Goal: Entertainment & Leisure: Browse casually

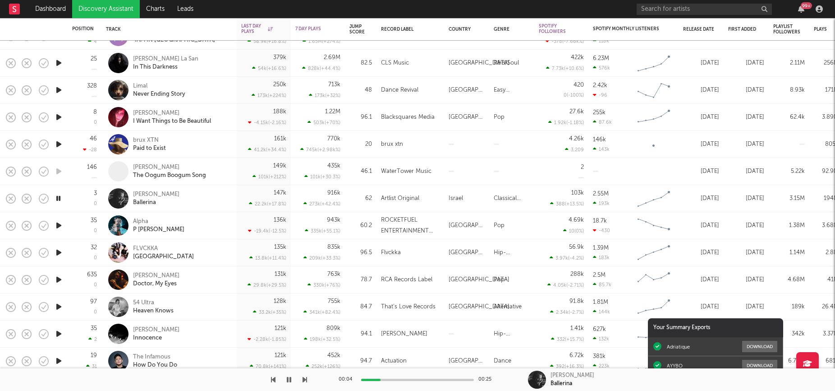
click at [62, 224] on icon "button" at bounding box center [58, 225] width 9 height 11
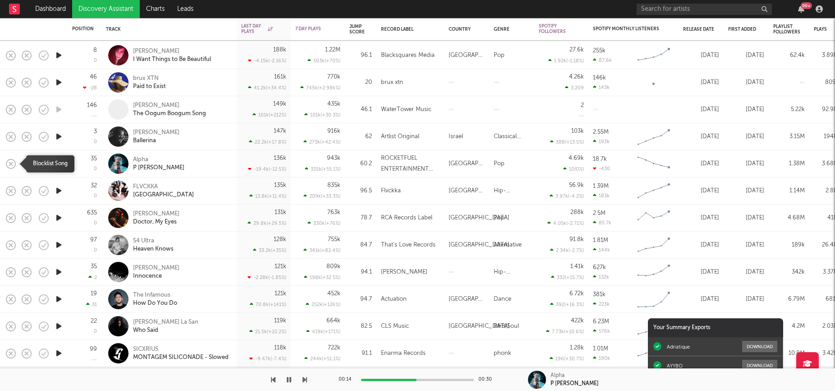
click at [11, 164] on rect "button" at bounding box center [11, 163] width 4 height 4
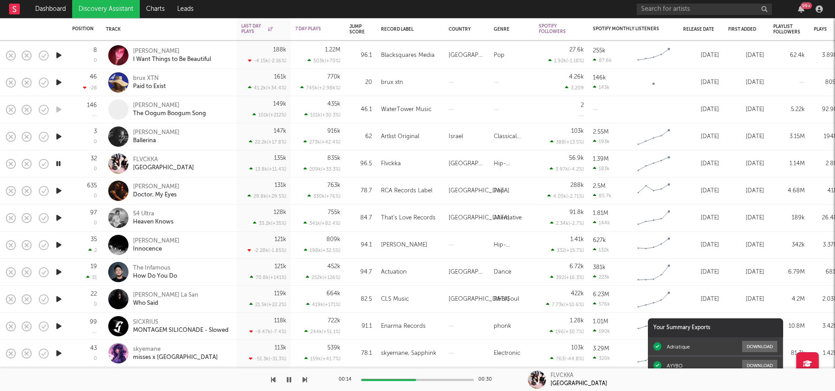
drag, startPoint x: 11, startPoint y: 164, endPoint x: 213, endPoint y: 178, distance: 202.5
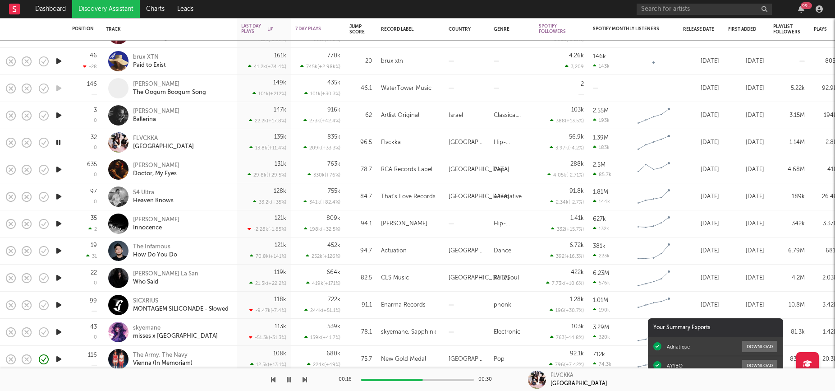
click at [213, 178] on div "Khamari Doctor, My Eyes" at bounding box center [169, 169] width 126 height 27
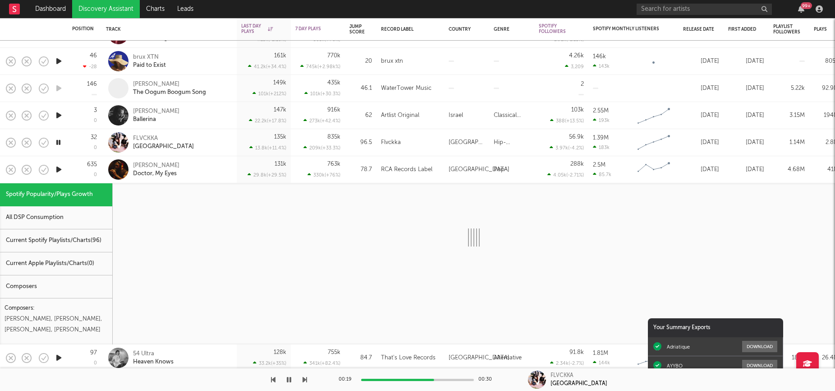
click at [214, 170] on div "Khamari Doctor, My Eyes" at bounding box center [181, 169] width 97 height 16
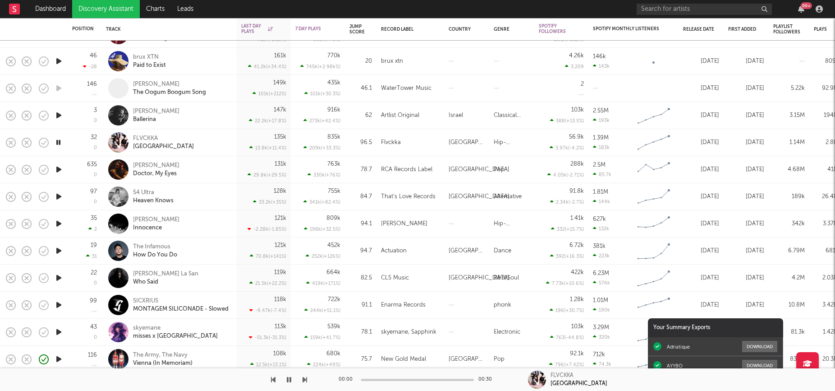
click at [62, 169] on icon "button" at bounding box center [58, 169] width 9 height 11
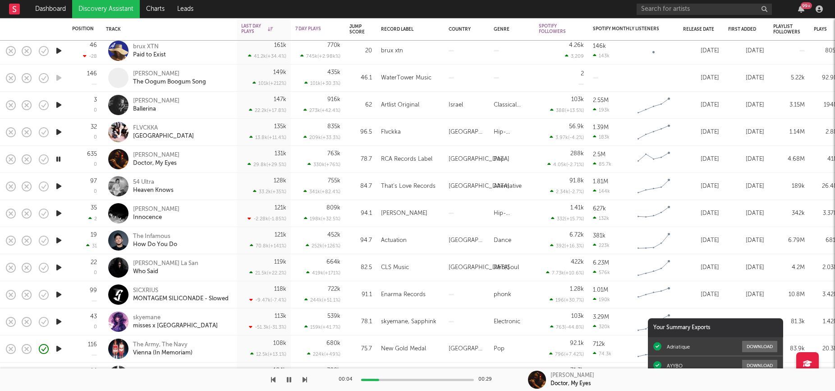
click at [59, 188] on icon "button" at bounding box center [58, 185] width 9 height 11
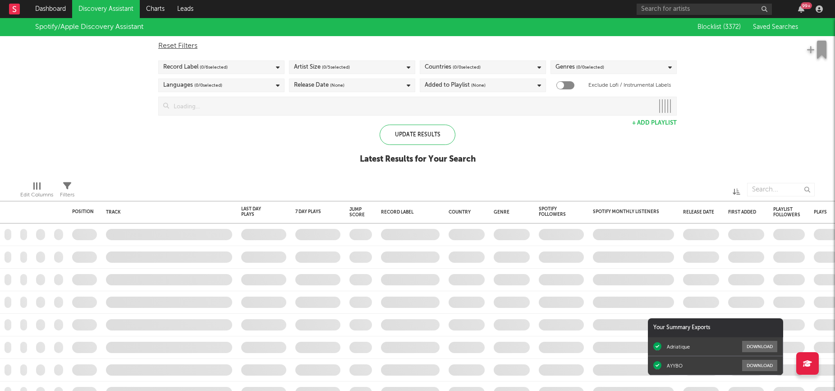
checkbox input "true"
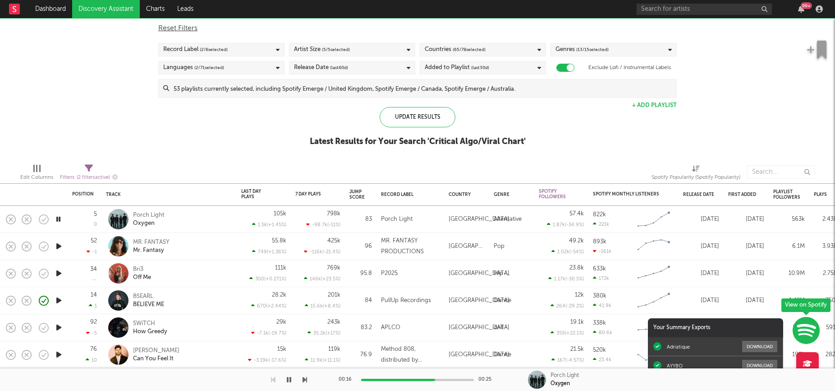
click at [279, 167] on div at bounding box center [250, 172] width 253 height 23
drag, startPoint x: 59, startPoint y: 357, endPoint x: 53, endPoint y: 289, distance: 68.4
click at [53, 289] on div "Position Position Change Track Last Day Plays 1D Change DoD % Growth 7 Day Play…" at bounding box center [467, 195] width 934 height 390
click at [57, 298] on icon "button" at bounding box center [58, 300] width 9 height 11
click at [803, 11] on icon "button" at bounding box center [801, 8] width 6 height 7
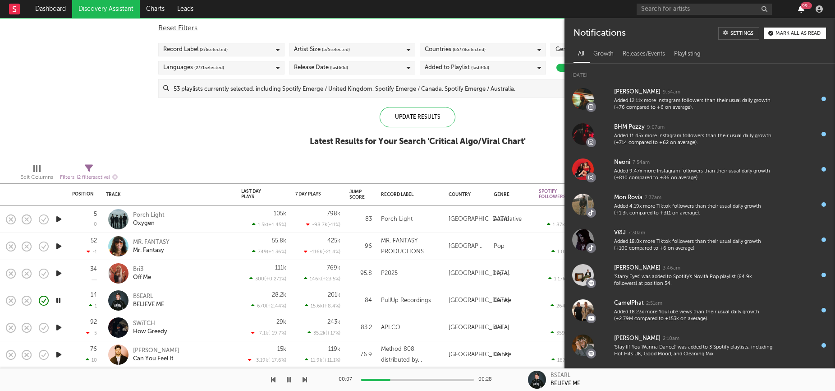
click at [802, 11] on icon "button" at bounding box center [801, 8] width 6 height 7
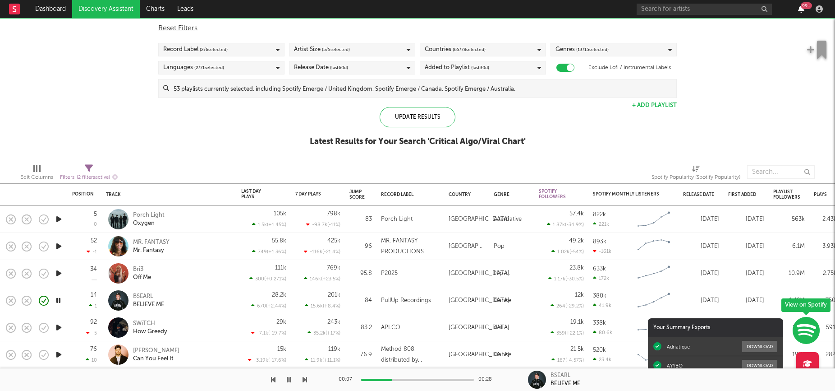
click at [802, 11] on icon "button" at bounding box center [801, 8] width 6 height 7
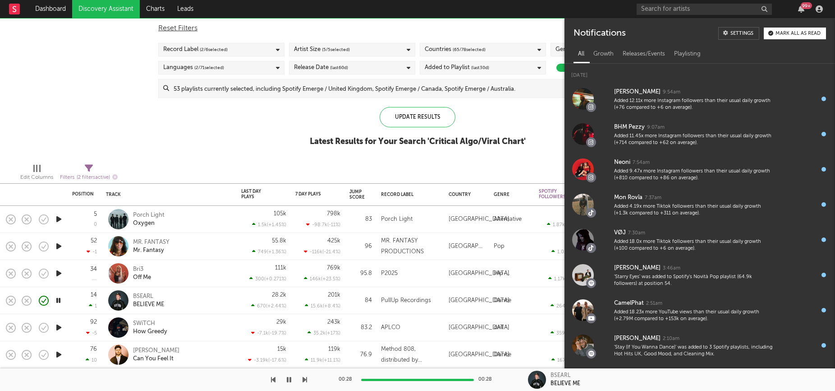
click at [233, 154] on div "Spotify/Apple Discovery Assistant Blocklist ( 3372 ) Saved Searches ( 11 ) Rese…" at bounding box center [417, 78] width 835 height 156
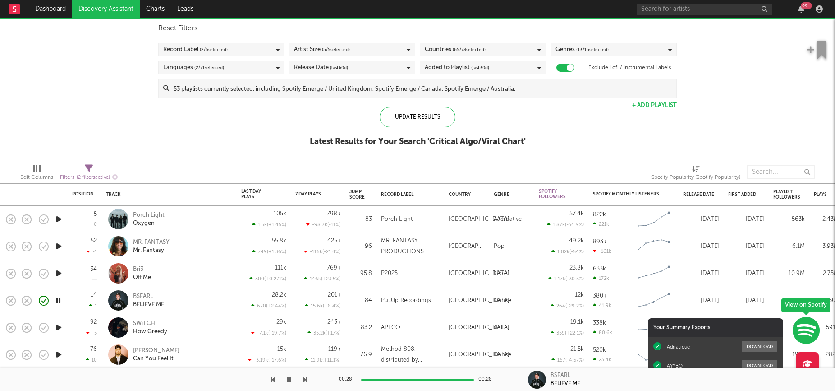
click at [801, 13] on div "99 +" at bounding box center [731, 9] width 189 height 18
click at [801, 9] on icon "button" at bounding box center [801, 8] width 6 height 7
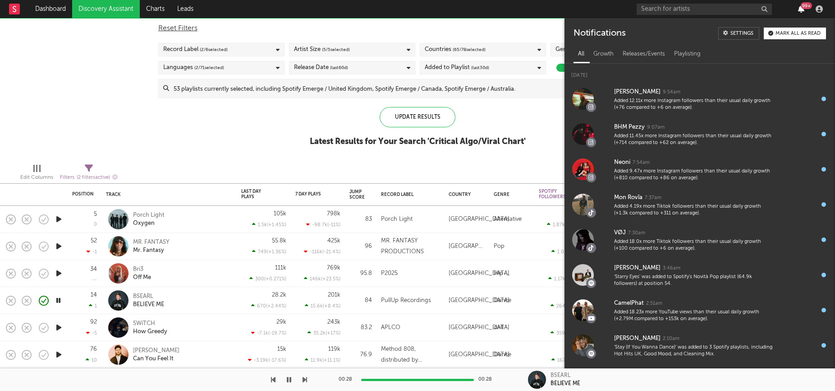
click at [801, 9] on icon "button" at bounding box center [801, 8] width 6 height 7
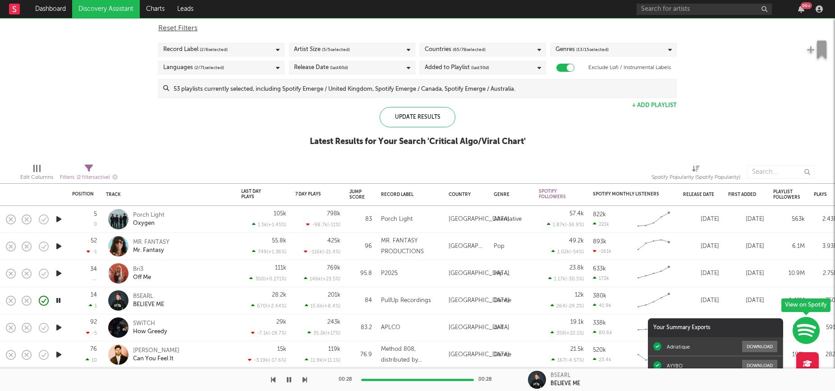
click at [439, 165] on div at bounding box center [517, 172] width 253 height 23
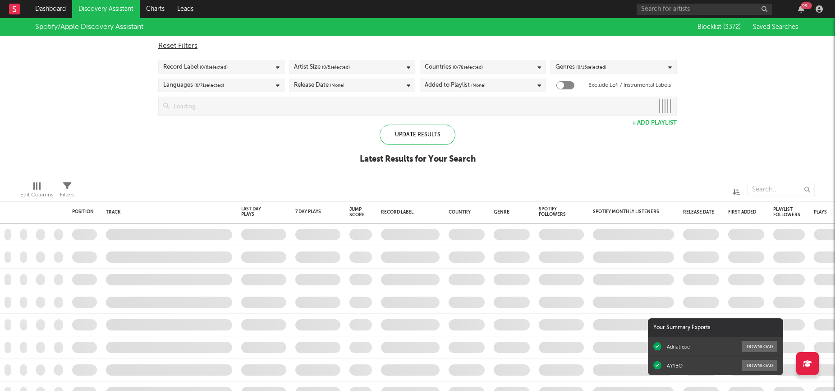
checkbox input "true"
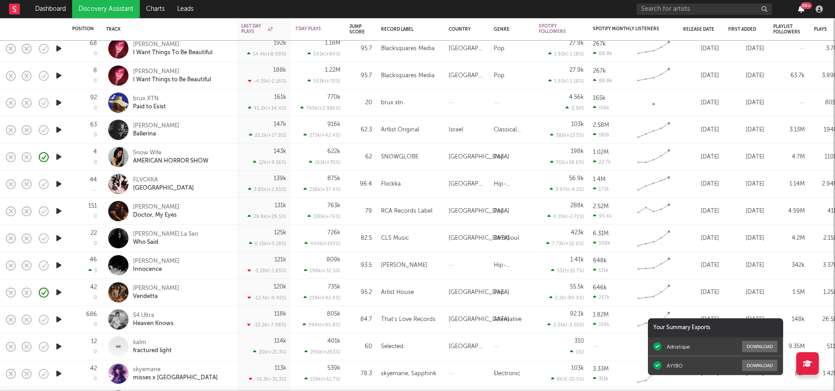
click at [800, 7] on icon "button" at bounding box center [801, 8] width 6 height 7
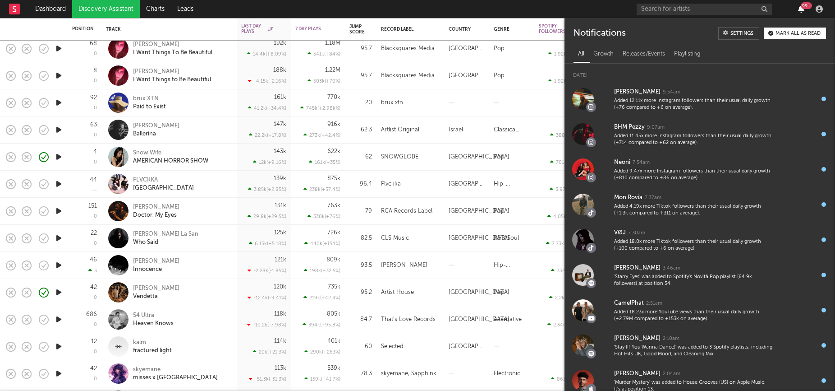
click at [800, 7] on icon "button" at bounding box center [801, 8] width 6 height 7
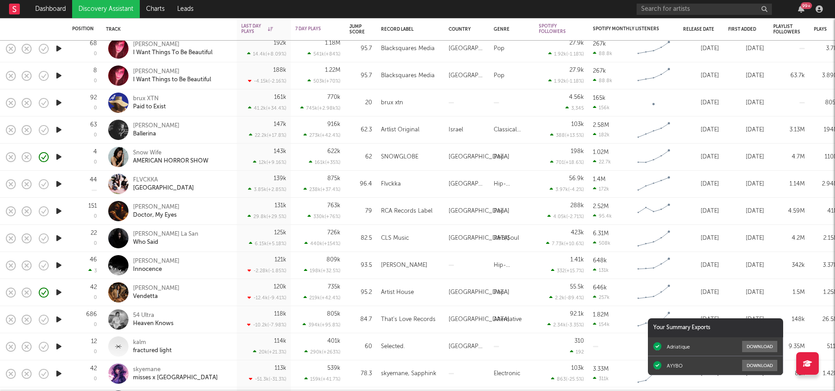
click at [60, 239] on icon "button" at bounding box center [58, 237] width 9 height 11
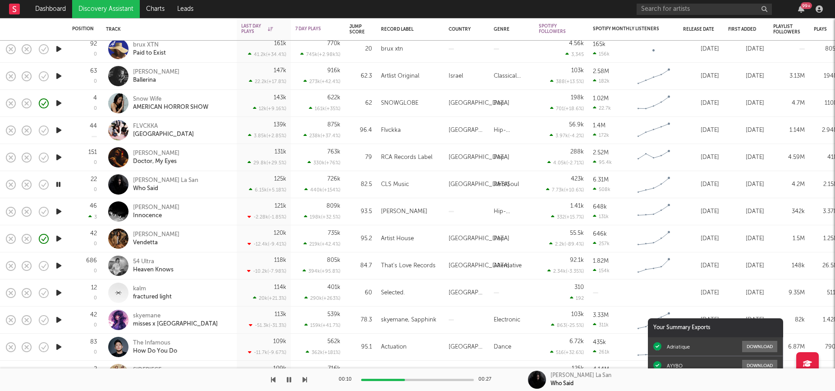
click at [60, 209] on icon "button" at bounding box center [58, 211] width 9 height 11
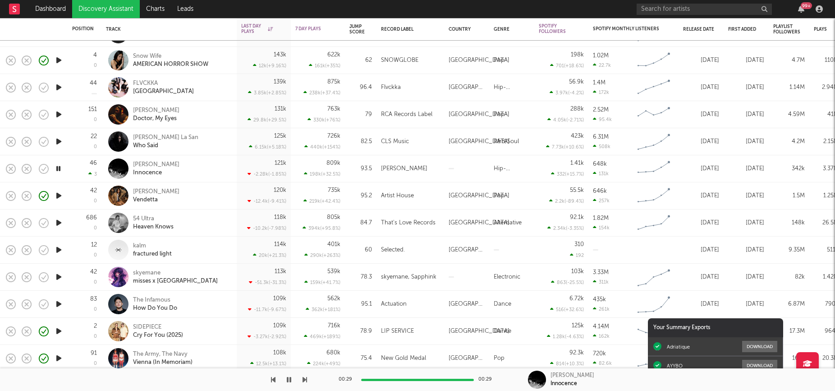
click at [55, 222] on icon "button" at bounding box center [58, 222] width 9 height 11
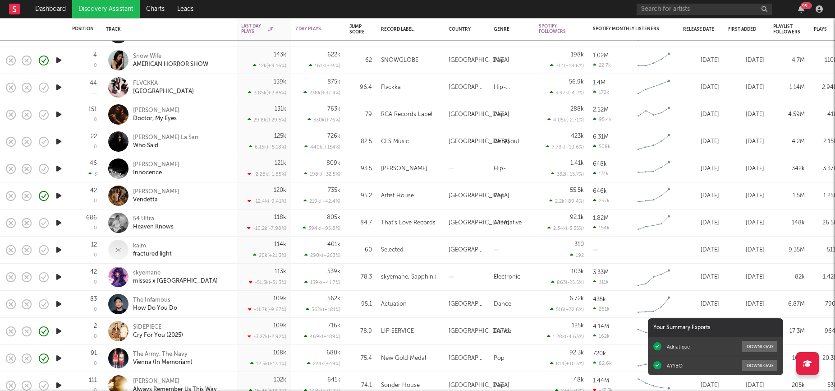
click at [58, 223] on icon "button" at bounding box center [58, 222] width 9 height 11
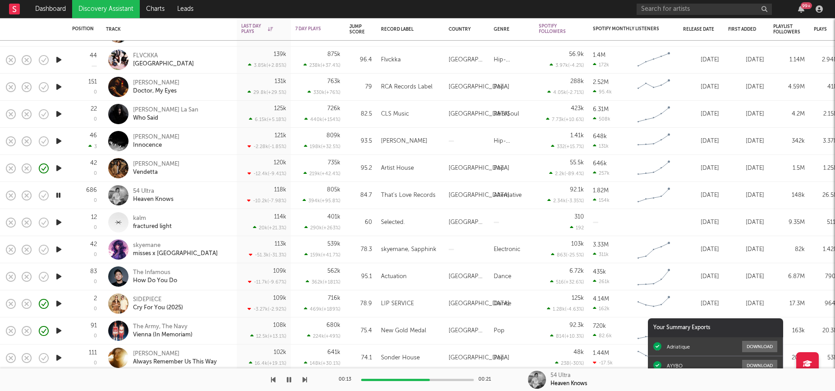
click at [59, 226] on icon "button" at bounding box center [58, 221] width 9 height 11
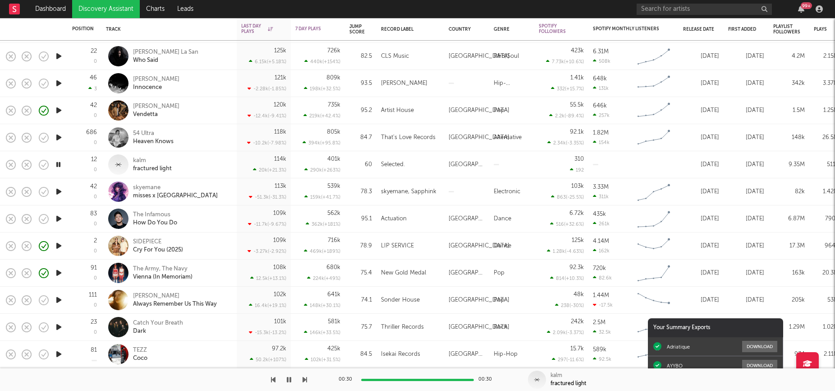
click at [56, 222] on icon "button" at bounding box center [58, 218] width 9 height 11
click at [9, 220] on rect "button" at bounding box center [11, 218] width 4 height 4
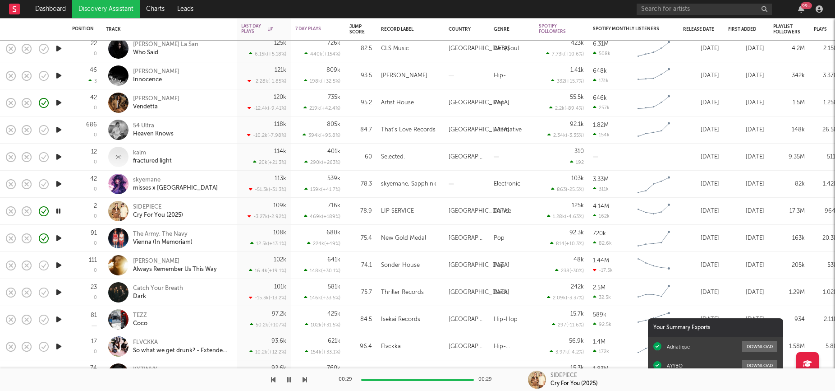
click at [62, 266] on icon "button" at bounding box center [58, 264] width 9 height 11
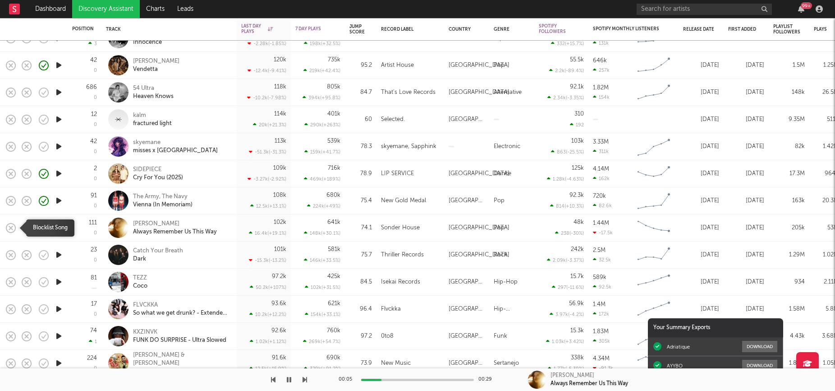
click at [13, 227] on icon "button" at bounding box center [11, 227] width 13 height 13
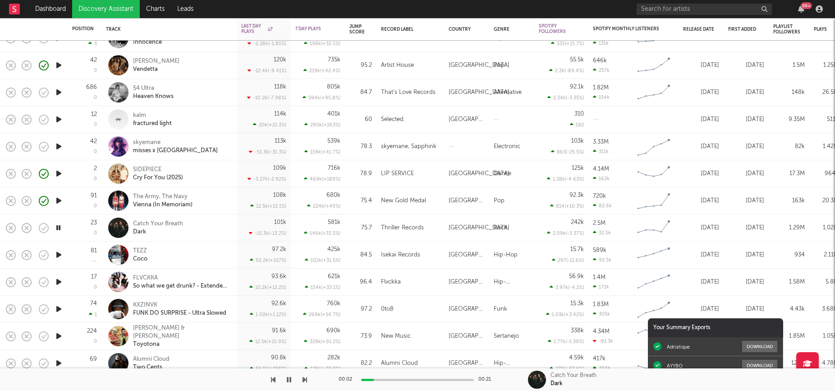
click at [9, 230] on icon "button" at bounding box center [11, 227] width 13 height 13
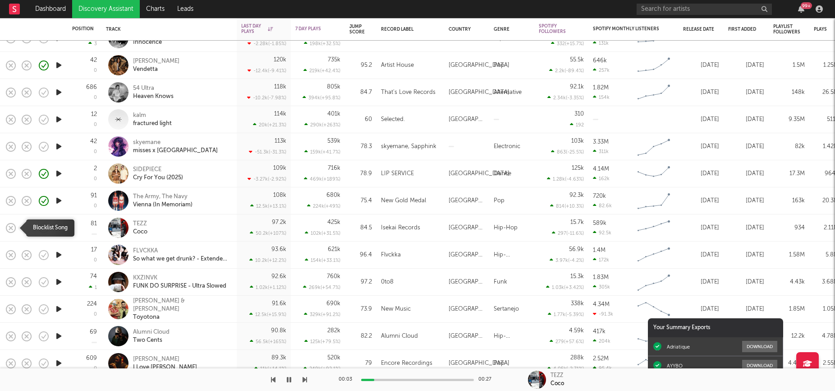
click at [10, 226] on rect "button" at bounding box center [11, 228] width 4 height 4
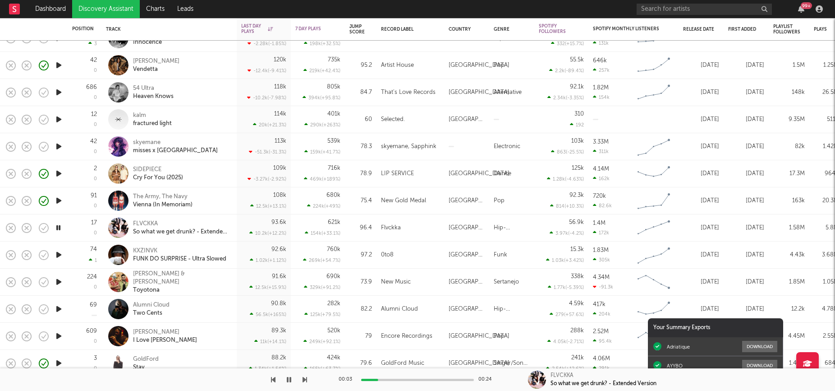
click at [61, 256] on icon "button" at bounding box center [58, 254] width 9 height 11
click at [11, 258] on icon "button" at bounding box center [11, 255] width 13 height 13
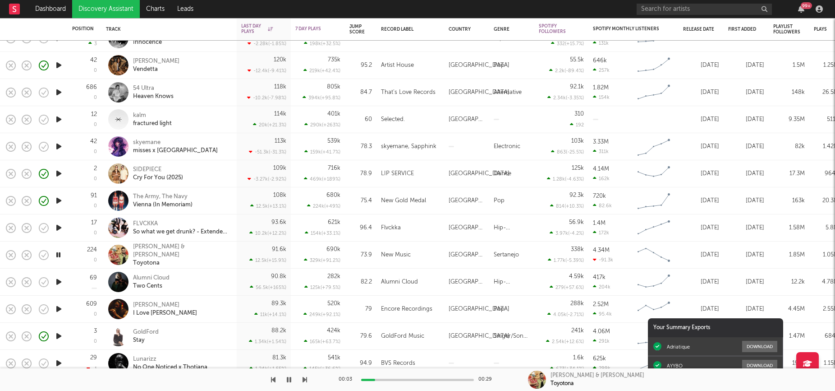
click at [60, 281] on icon "button" at bounding box center [58, 281] width 9 height 11
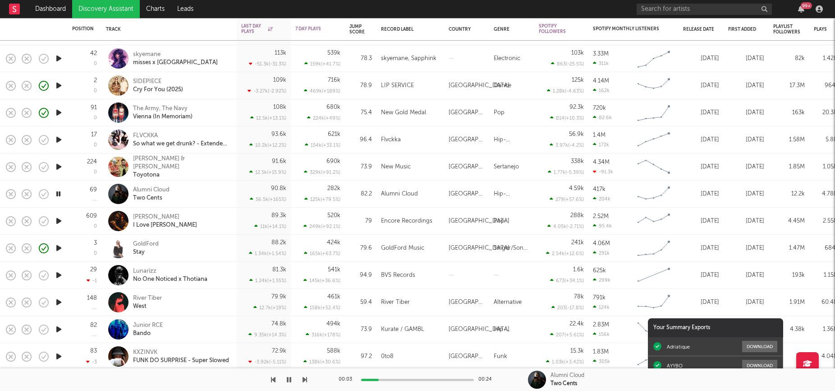
click at [61, 276] on icon "button" at bounding box center [58, 274] width 9 height 11
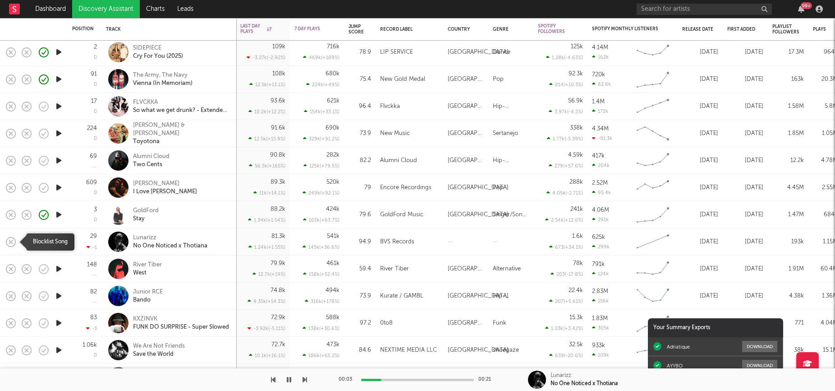
click at [15, 239] on icon "button" at bounding box center [10, 241] width 9 height 9
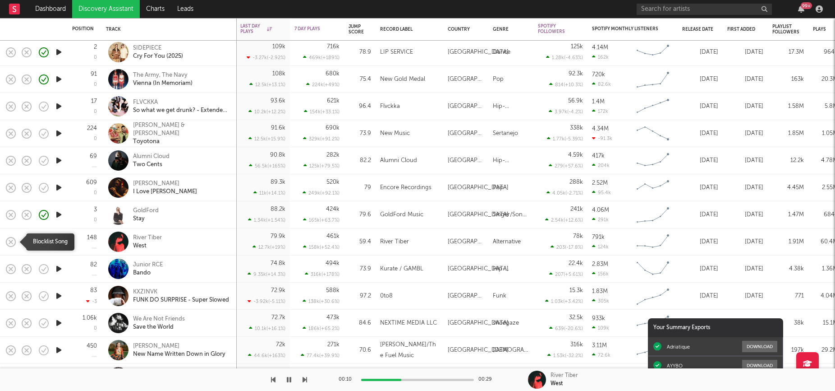
click at [7, 240] on icon "button" at bounding box center [11, 241] width 13 height 13
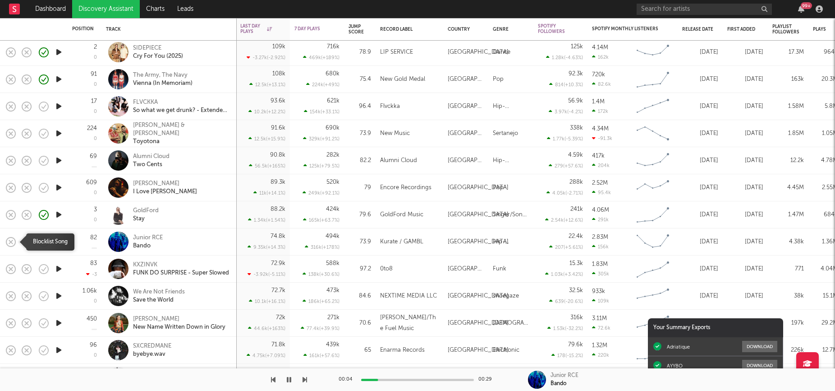
click at [13, 240] on icon "button" at bounding box center [11, 241] width 13 height 13
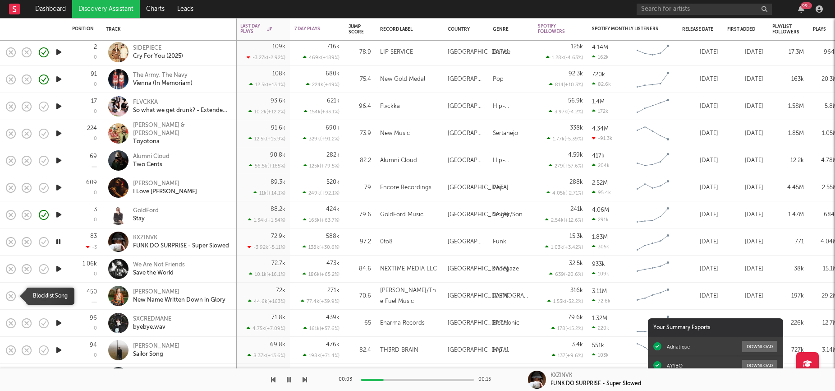
drag, startPoint x: 13, startPoint y: 240, endPoint x: 4, endPoint y: 289, distance: 49.5
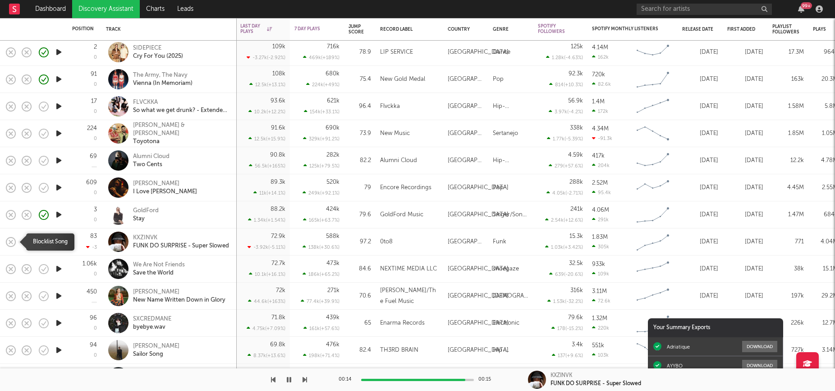
click at [12, 244] on icon "button" at bounding box center [11, 241] width 13 height 13
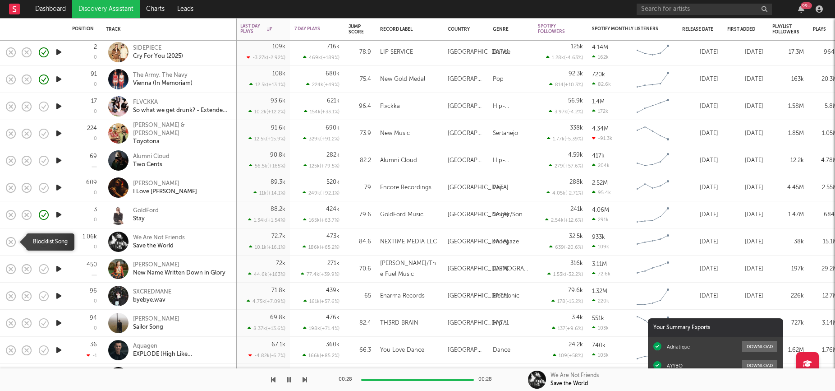
click at [14, 240] on icon "button" at bounding box center [11, 241] width 13 height 13
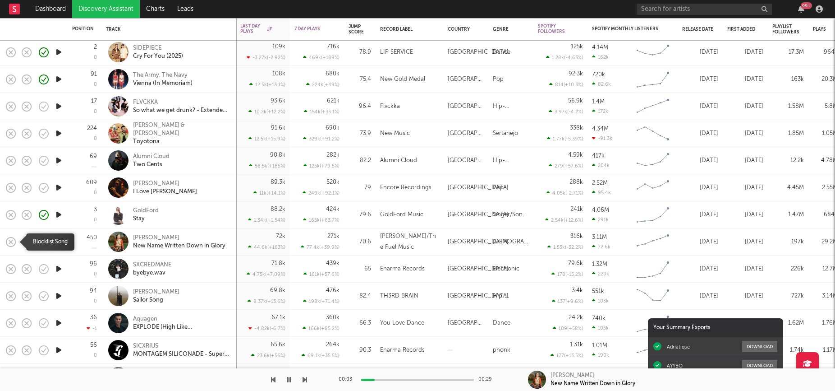
click at [14, 240] on icon "button" at bounding box center [11, 241] width 13 height 13
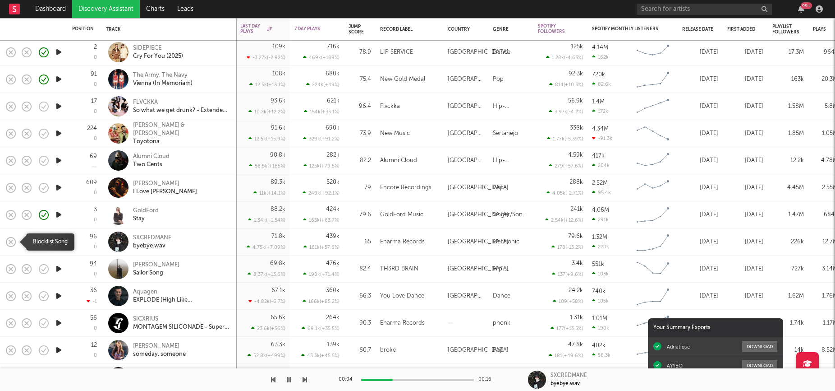
click at [14, 240] on icon "button" at bounding box center [11, 241] width 13 height 13
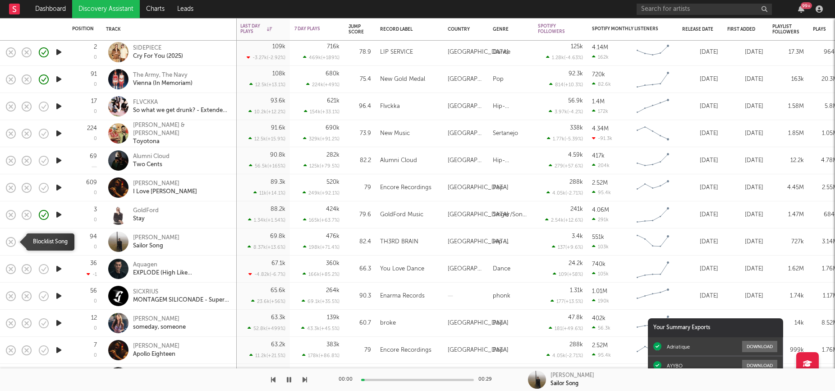
click at [14, 240] on icon "button" at bounding box center [11, 241] width 13 height 13
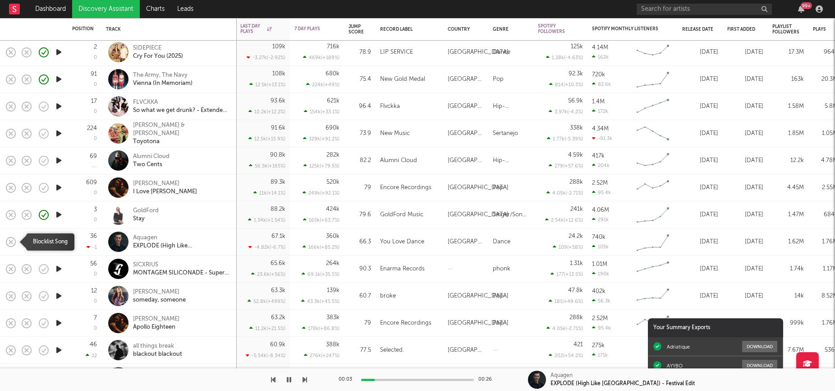
click at [14, 240] on icon "button" at bounding box center [11, 241] width 13 height 13
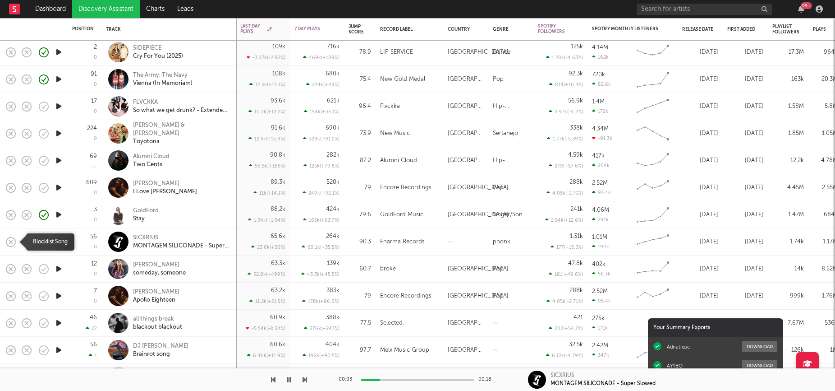
click at [14, 240] on icon "button" at bounding box center [11, 241] width 13 height 13
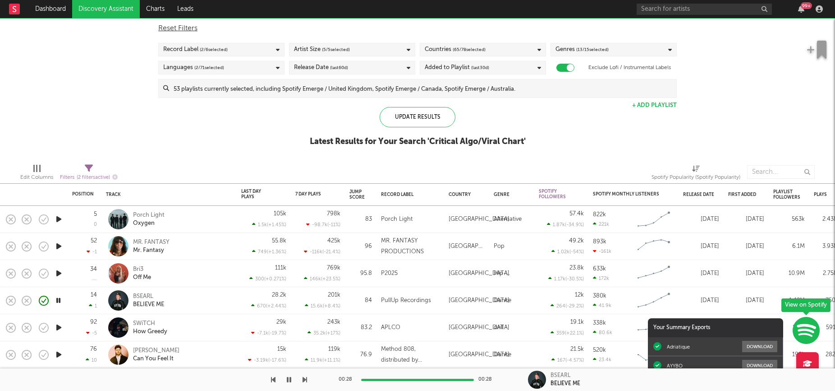
click at [452, 25] on div "Reset Filters" at bounding box center [417, 28] width 519 height 11
checkbox input "false"
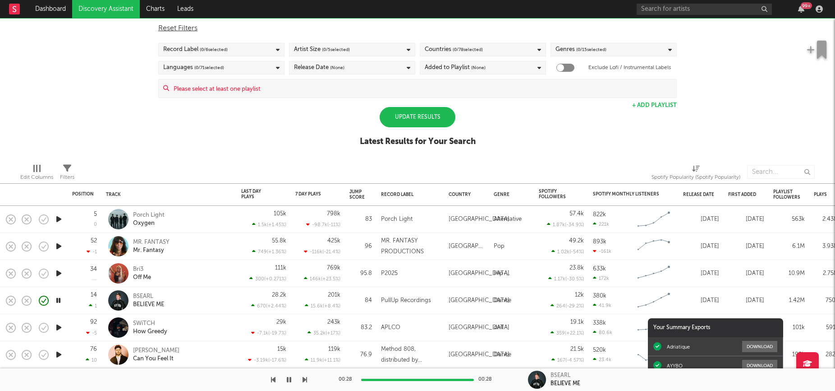
click at [452, 25] on div "Reset Filters" at bounding box center [417, 28] width 519 height 11
click at [720, 88] on div "Spotify/Apple Discovery Assistant Blocklist ( 3372 ) Saved Searches ( 11 ) Rese…" at bounding box center [417, 78] width 835 height 156
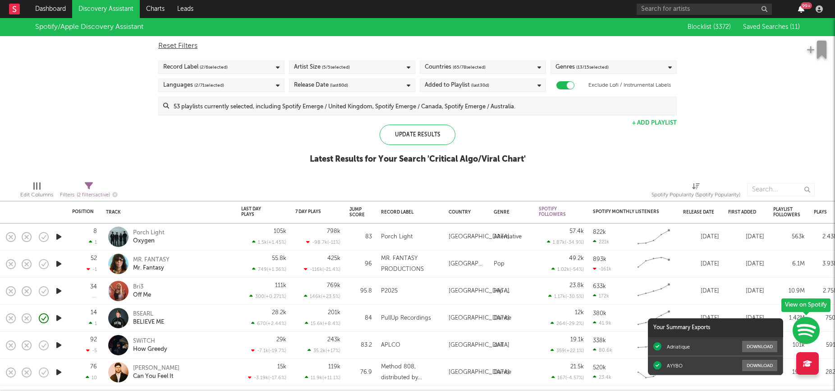
click at [800, 11] on icon "button" at bounding box center [801, 8] width 6 height 7
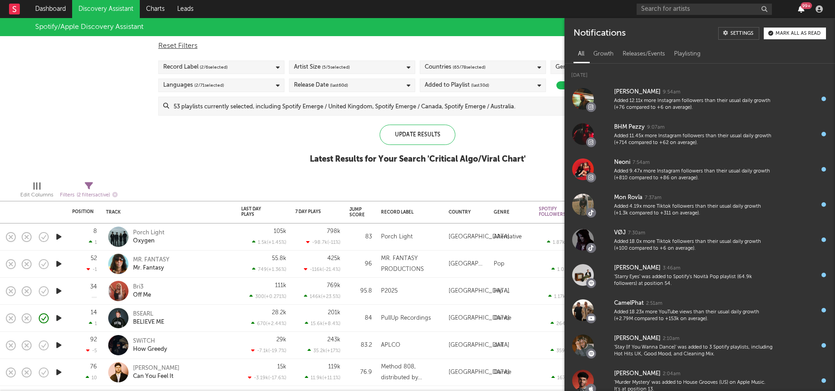
click at [800, 11] on icon "button" at bounding box center [801, 8] width 6 height 7
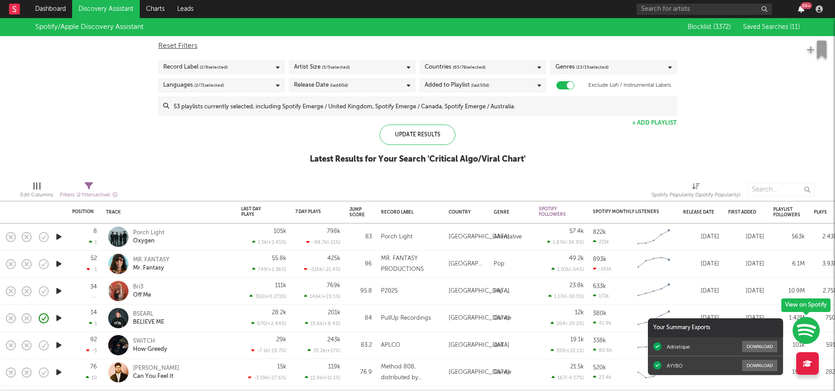
click at [800, 11] on icon "button" at bounding box center [801, 8] width 6 height 7
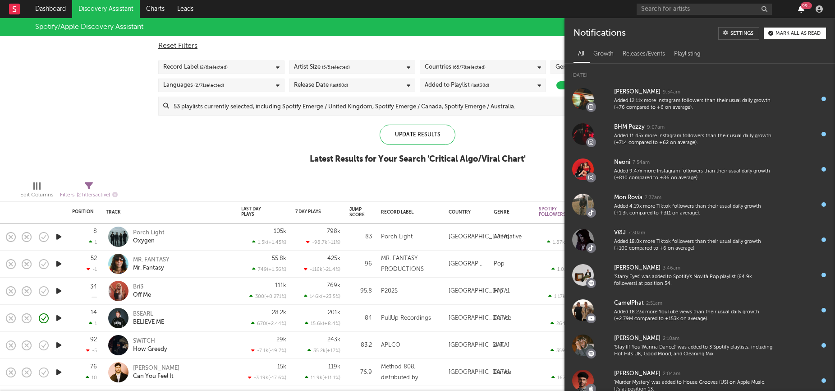
click at [800, 11] on icon "button" at bounding box center [801, 8] width 6 height 7
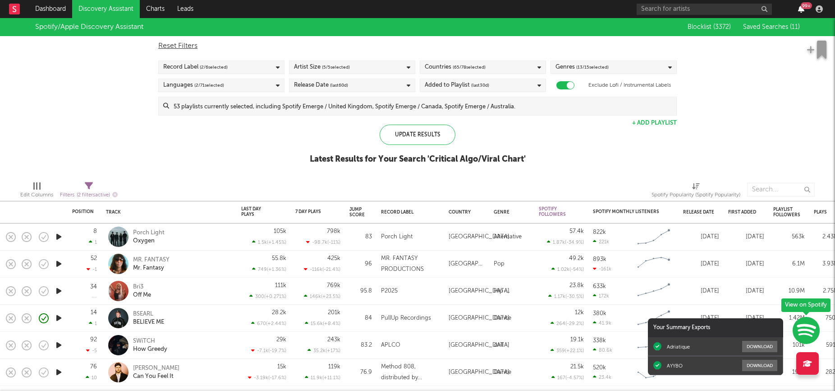
click at [800, 10] on icon "button" at bounding box center [801, 8] width 6 height 7
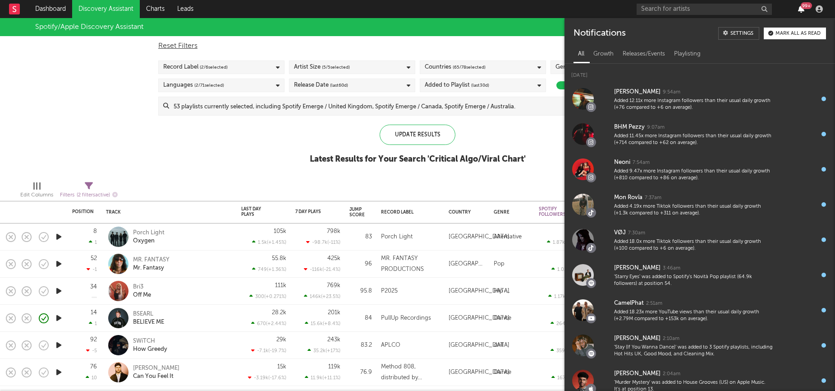
click at [800, 10] on icon "button" at bounding box center [801, 8] width 6 height 7
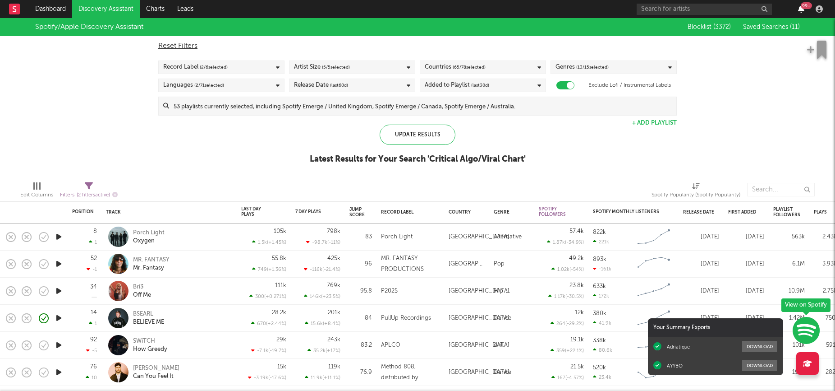
click at [800, 10] on icon "button" at bounding box center [801, 8] width 6 height 7
click at [502, 131] on div "Update Results Latest Results for Your Search ' Critical Algo/Viral Chart '" at bounding box center [418, 148] width 216 height 49
drag, startPoint x: 541, startPoint y: 160, endPoint x: 281, endPoint y: 157, distance: 259.8
click at [281, 157] on div "Spotify/Apple Discovery Assistant Blocklist ( 3372 ) Saved Searches ( 11 ) Rese…" at bounding box center [417, 96] width 835 height 156
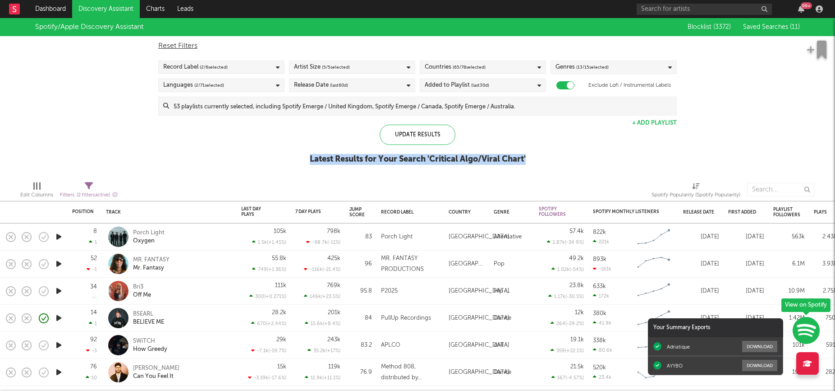
drag, startPoint x: 281, startPoint y: 157, endPoint x: 531, endPoint y: 160, distance: 250.3
click at [532, 160] on div "Spotify/Apple Discovery Assistant Blocklist ( 3372 ) Saved Searches ( 11 ) Rese…" at bounding box center [417, 96] width 835 height 156
click at [531, 160] on div "Spotify/Apple Discovery Assistant Blocklist ( 3372 ) Saved Searches ( 11 ) Rese…" at bounding box center [417, 96] width 835 height 156
drag, startPoint x: 536, startPoint y: 161, endPoint x: 303, endPoint y: 158, distance: 233.6
click at [303, 158] on div "Spotify/Apple Discovery Assistant Blocklist ( 3372 ) Saved Searches ( 11 ) Rese…" at bounding box center [417, 96] width 835 height 156
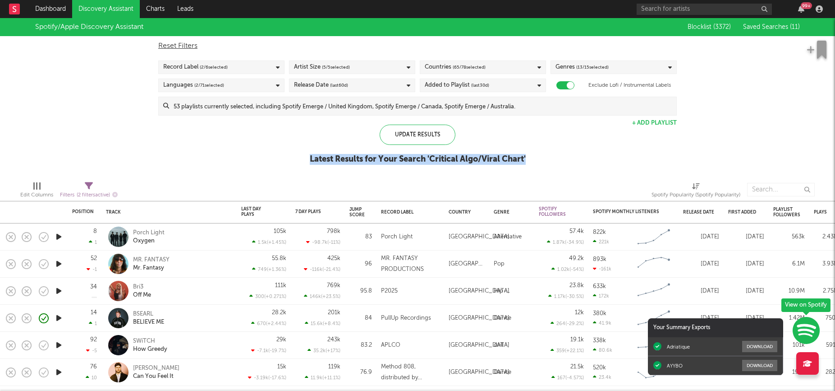
click at [303, 158] on div "Spotify/Apple Discovery Assistant Blocklist ( 3372 ) Saved Searches ( 11 ) Rese…" at bounding box center [417, 96] width 835 height 156
drag, startPoint x: 303, startPoint y: 158, endPoint x: 531, endPoint y: 154, distance: 228.7
click at [531, 154] on div "Spotify/Apple Discovery Assistant Blocklist ( 3372 ) Saved Searches ( 11 ) Rese…" at bounding box center [417, 96] width 835 height 156
drag, startPoint x: 534, startPoint y: 159, endPoint x: 287, endPoint y: 160, distance: 247.6
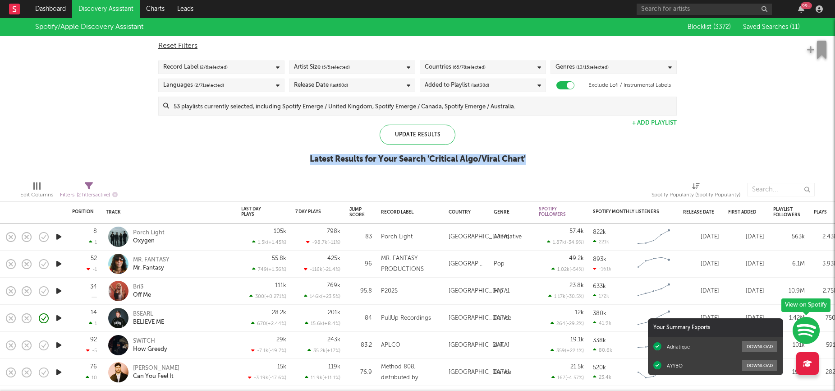
click at [287, 160] on div "Spotify/Apple Discovery Assistant Blocklist ( 3372 ) Saved Searches ( 11 ) Rese…" at bounding box center [417, 96] width 835 height 156
drag, startPoint x: 287, startPoint y: 160, endPoint x: 572, endPoint y: 163, distance: 285.5
click at [573, 164] on div "Spotify/Apple Discovery Assistant Blocklist ( 3372 ) Saved Searches ( 11 ) Rese…" at bounding box center [417, 96] width 835 height 156
click at [572, 163] on div "Spotify/Apple Discovery Assistant Blocklist ( 3372 ) Saved Searches ( 11 ) Rese…" at bounding box center [417, 96] width 835 height 156
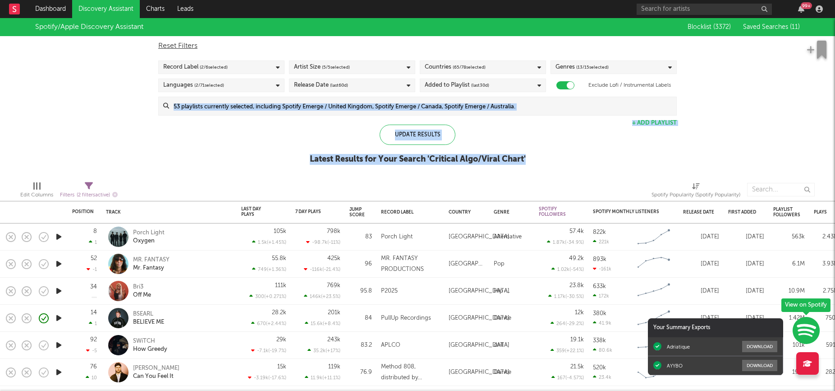
drag, startPoint x: 572, startPoint y: 163, endPoint x: 264, endPoint y: 146, distance: 309.0
click at [264, 146] on div "Spotify/Apple Discovery Assistant Blocklist ( 3372 ) Saved Searches ( 11 ) Rese…" at bounding box center [417, 96] width 835 height 156
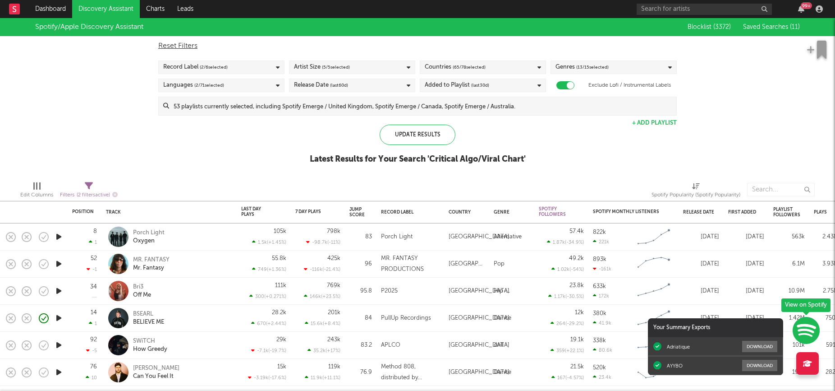
click at [293, 164] on div "Spotify/Apple Discovery Assistant Blocklist ( 3372 ) Saved Searches ( 11 ) Rese…" at bounding box center [417, 96] width 835 height 156
drag, startPoint x: 293, startPoint y: 164, endPoint x: 559, endPoint y: 169, distance: 265.7
click at [559, 169] on div "Spotify/Apple Discovery Assistant Blocklist ( 3372 ) Saved Searches ( 11 ) Rese…" at bounding box center [417, 96] width 835 height 156
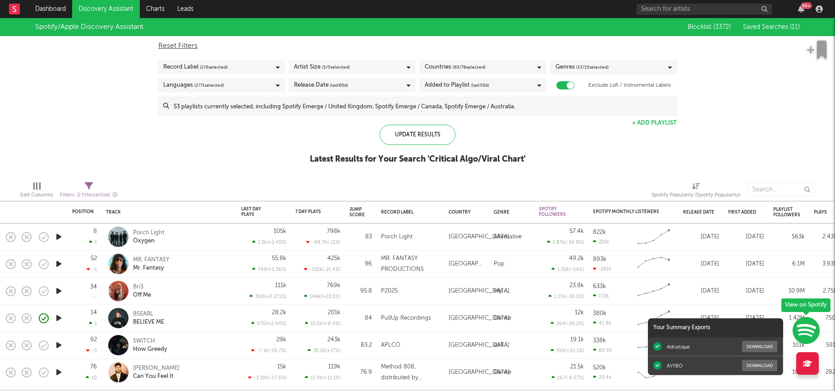
click at [552, 161] on div "Spotify/Apple Discovery Assistant Blocklist ( 3372 ) Saved Searches ( 11 ) Rese…" at bounding box center [417, 96] width 835 height 156
click at [545, 156] on div "Spotify/Apple Discovery Assistant Blocklist ( 3372 ) Saved Searches ( 11 ) Rese…" at bounding box center [417, 96] width 835 height 156
click at [539, 158] on div "Spotify/Apple Discovery Assistant Blocklist ( 3372 ) Saved Searches ( 11 ) Rese…" at bounding box center [417, 96] width 835 height 156
drag, startPoint x: 539, startPoint y: 158, endPoint x: 300, endPoint y: 154, distance: 239.1
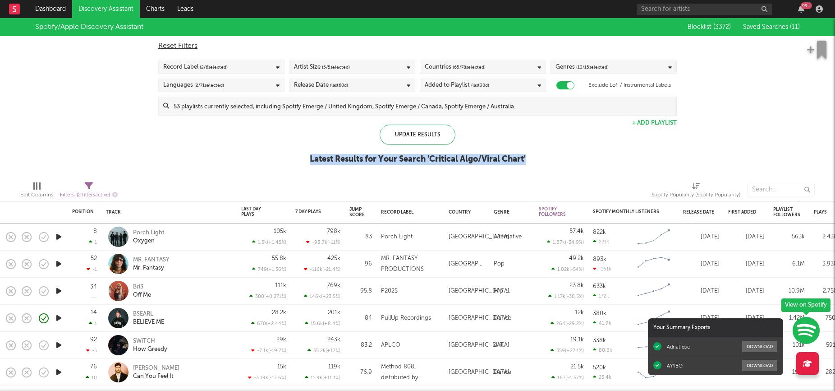
click at [299, 154] on div "Spotify/Apple Discovery Assistant Blocklist ( 3372 ) Saved Searches ( 11 ) Rese…" at bounding box center [417, 96] width 835 height 156
click at [300, 154] on div "Spotify/Apple Discovery Assistant Blocklist ( 3372 ) Saved Searches ( 11 ) Rese…" at bounding box center [417, 96] width 835 height 156
drag, startPoint x: 300, startPoint y: 154, endPoint x: 540, endPoint y: 158, distance: 240.0
click at [540, 158] on div "Spotify/Apple Discovery Assistant Blocklist ( 3372 ) Saved Searches ( 11 ) Rese…" at bounding box center [417, 96] width 835 height 156
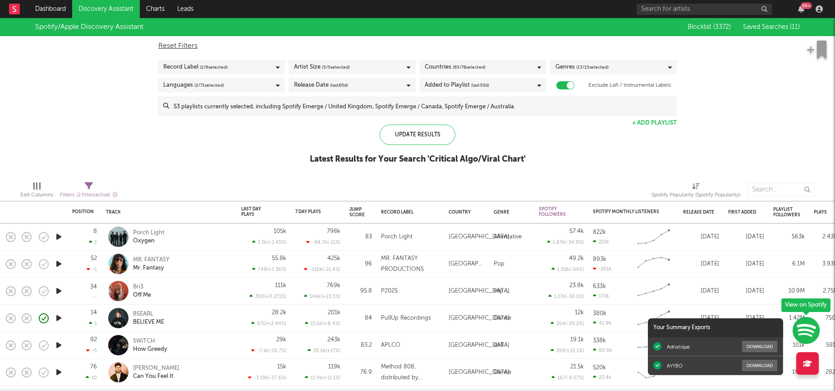
click at [540, 158] on div "Spotify/Apple Discovery Assistant Blocklist ( 3372 ) Saved Searches ( 11 ) Rese…" at bounding box center [417, 96] width 835 height 156
click at [800, 9] on icon "button" at bounding box center [801, 8] width 6 height 7
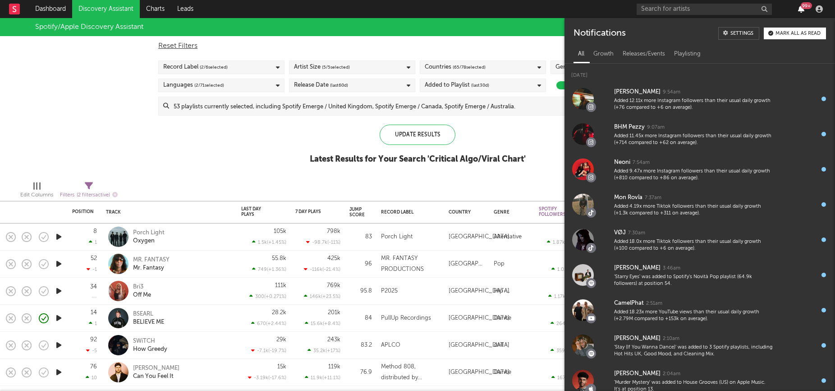
click at [800, 9] on icon "button" at bounding box center [801, 8] width 6 height 7
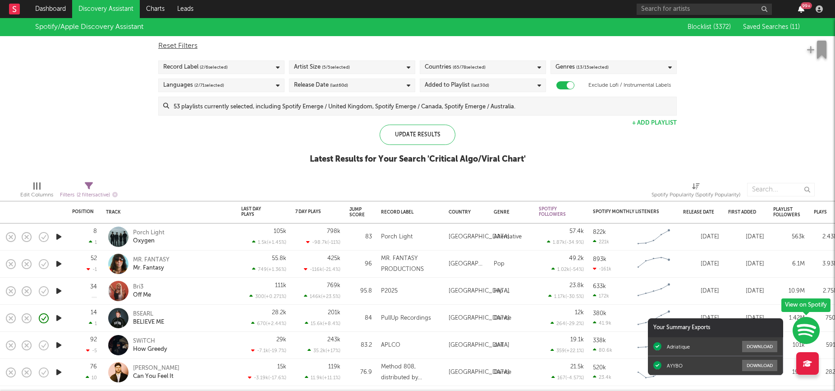
click at [800, 9] on icon "button" at bounding box center [801, 8] width 6 height 7
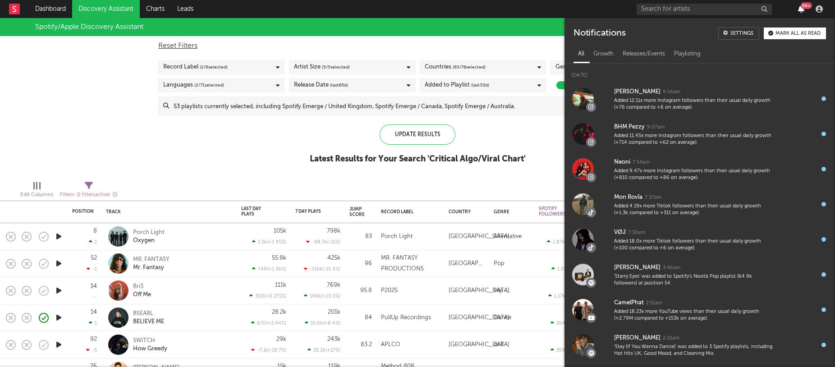
click at [801, 9] on icon "button" at bounding box center [801, 8] width 6 height 7
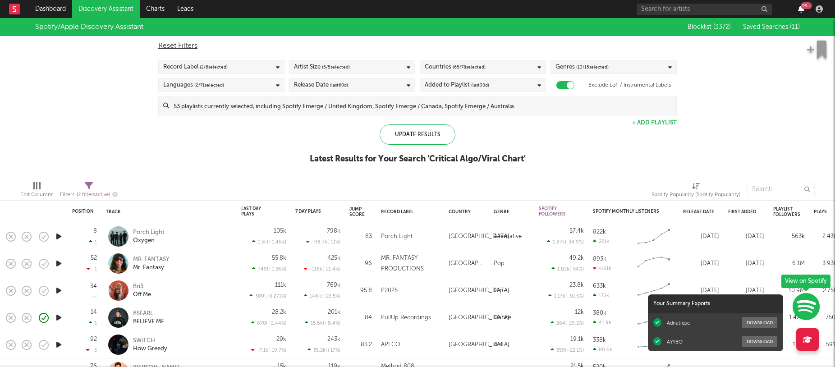
click at [801, 9] on icon "button" at bounding box center [801, 8] width 6 height 7
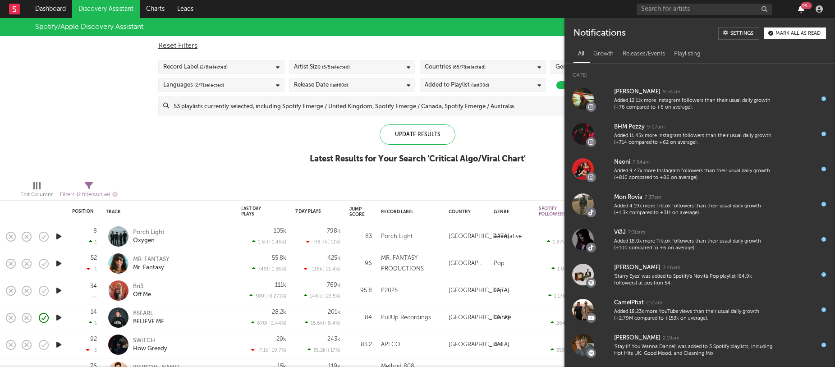
click at [801, 9] on icon "button" at bounding box center [801, 8] width 6 height 7
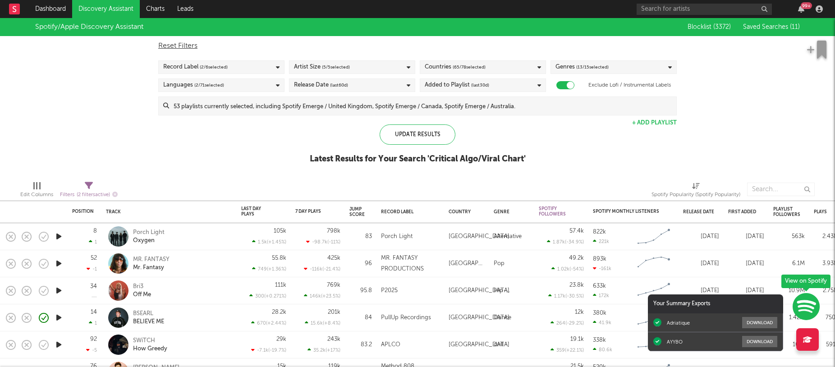
click at [736, 117] on div "Spotify/Apple Discovery Assistant Blocklist ( 3372 ) Saved Searches ( 11 ) Rese…" at bounding box center [417, 96] width 835 height 156
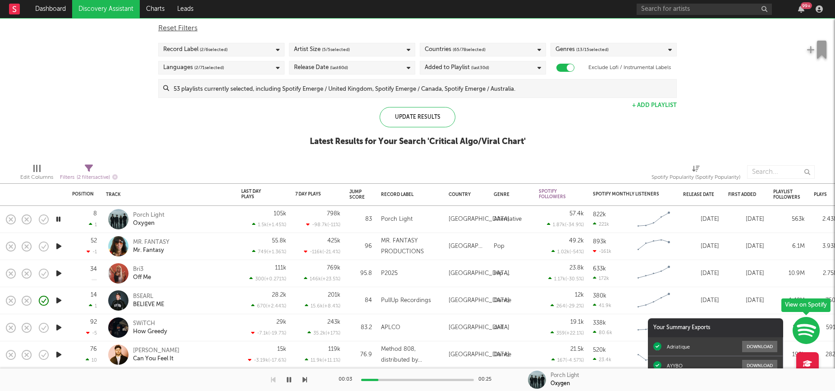
click at [59, 251] on icon "button" at bounding box center [58, 245] width 9 height 11
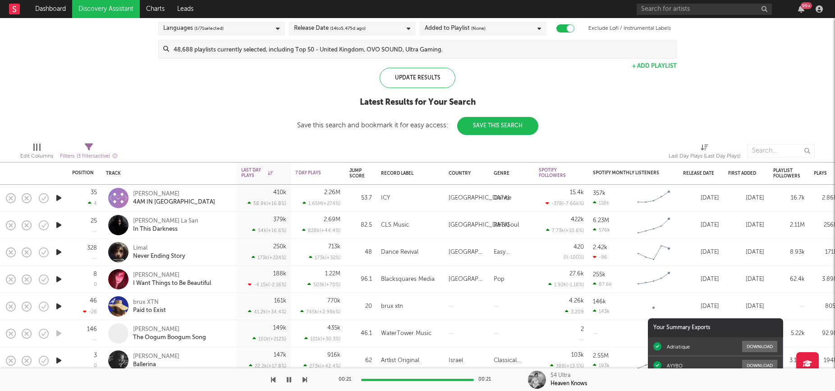
click at [58, 250] on icon "button" at bounding box center [58, 251] width 9 height 11
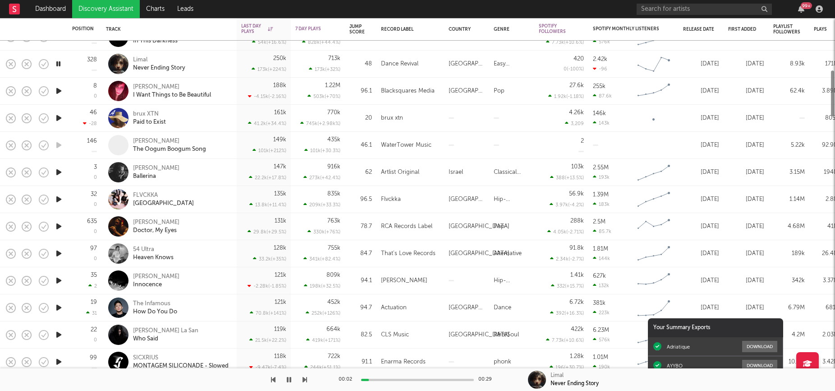
click at [58, 250] on icon "button" at bounding box center [58, 253] width 9 height 11
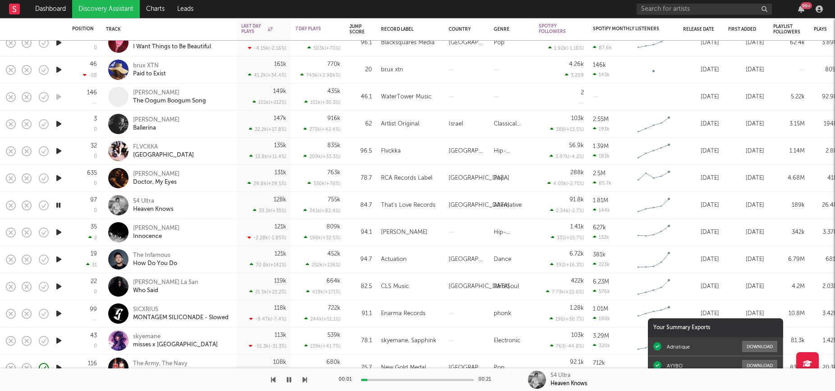
click at [56, 267] on div at bounding box center [59, 259] width 18 height 27
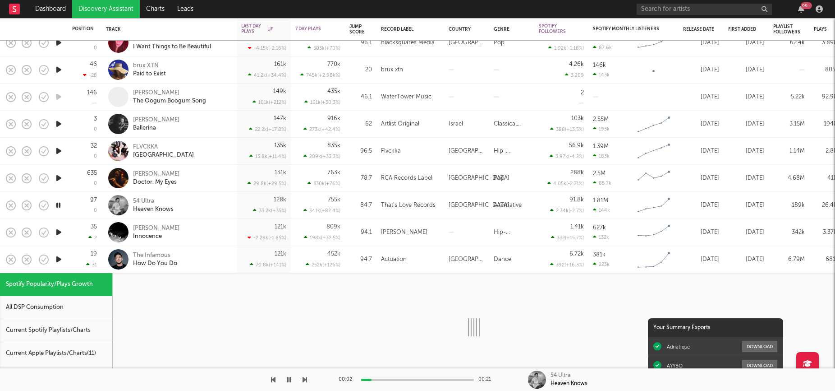
click at [56, 267] on div at bounding box center [59, 259] width 18 height 27
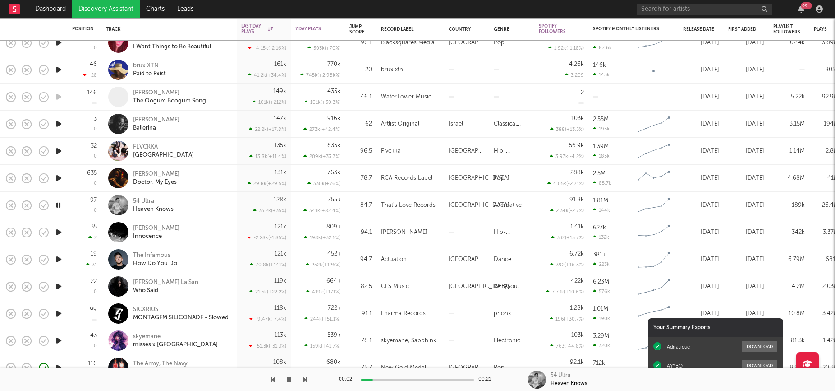
click at [56, 260] on icon "button" at bounding box center [58, 258] width 9 height 11
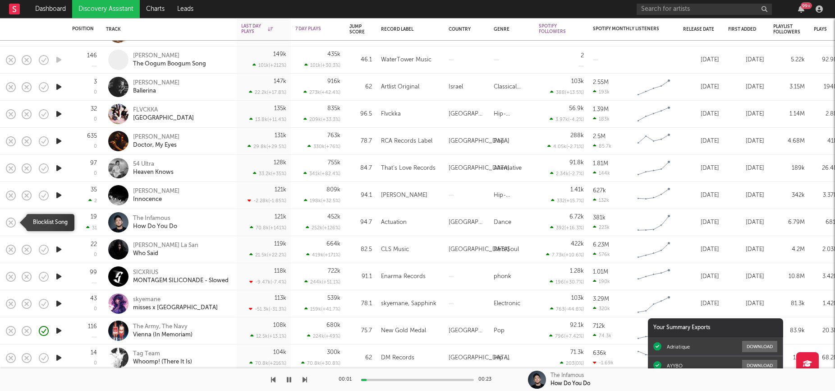
click at [8, 224] on icon "button" at bounding box center [11, 222] width 13 height 13
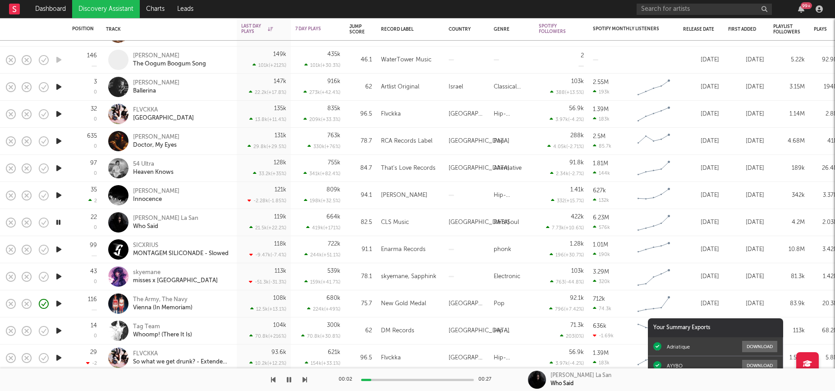
click at [57, 273] on icon "button" at bounding box center [58, 276] width 9 height 11
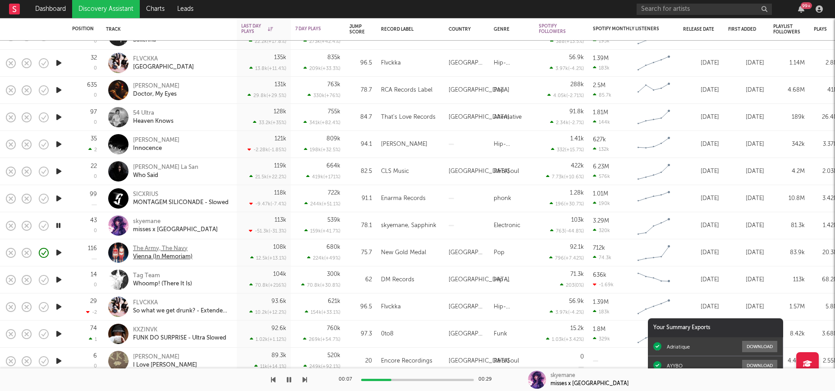
drag, startPoint x: 9, startPoint y: 222, endPoint x: 133, endPoint y: 260, distance: 128.8
click at [60, 279] on icon "button" at bounding box center [58, 279] width 9 height 11
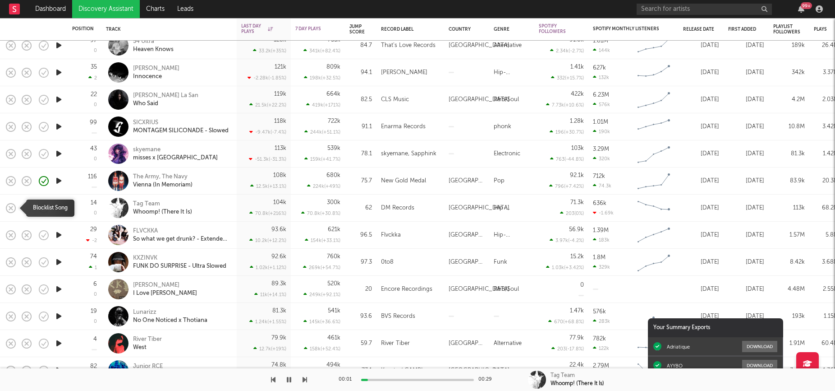
click at [10, 205] on icon "button" at bounding box center [11, 208] width 13 height 13
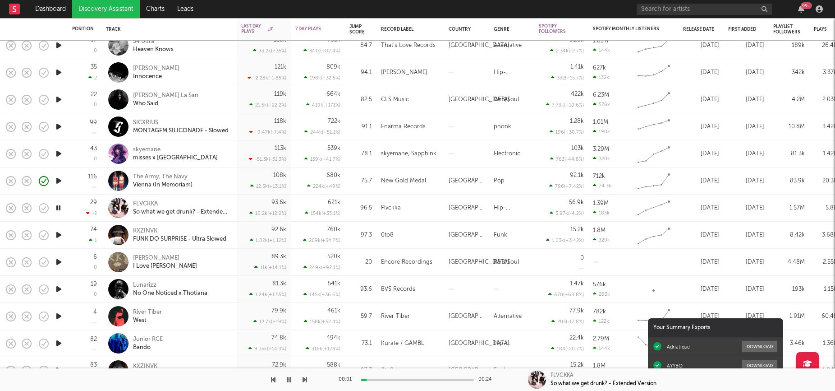
click at [59, 234] on icon "button" at bounding box center [58, 234] width 9 height 11
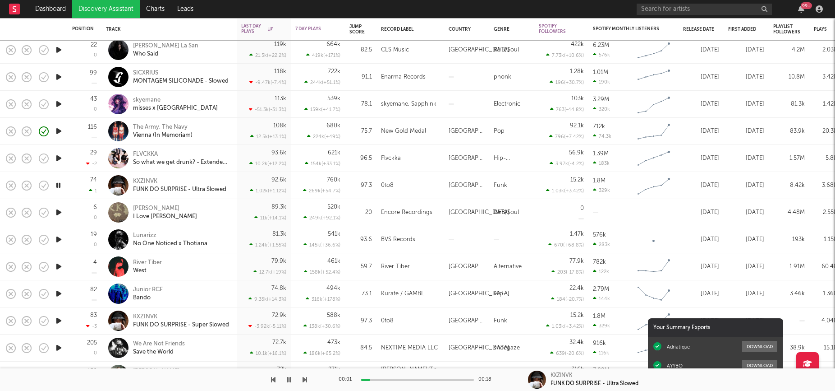
click at [59, 239] on icon "button" at bounding box center [58, 239] width 9 height 11
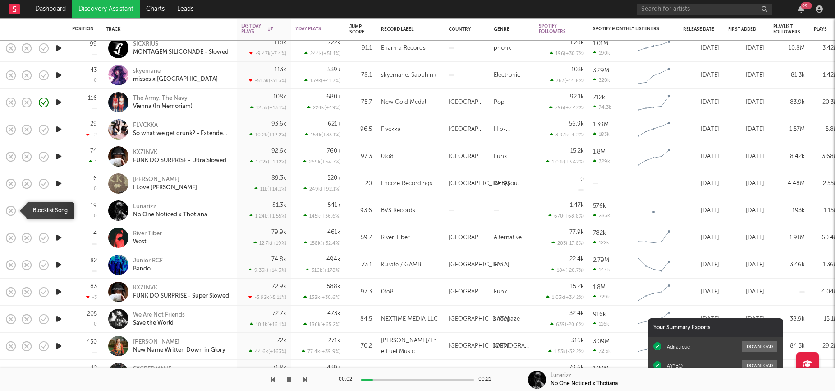
click at [9, 206] on icon "button" at bounding box center [10, 210] width 9 height 9
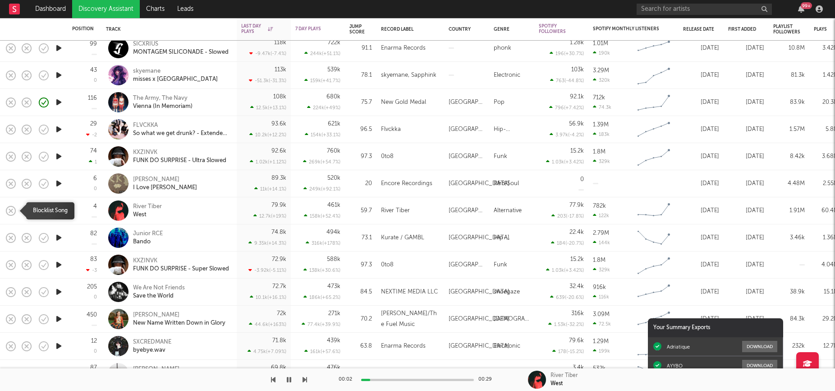
click at [13, 212] on icon "button" at bounding box center [11, 210] width 13 height 13
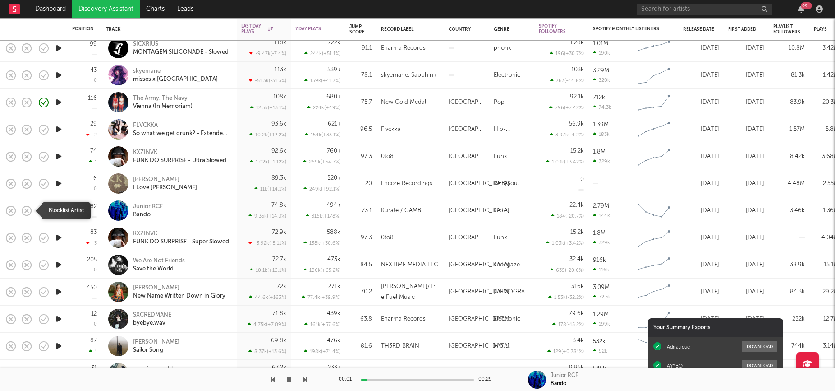
click at [10, 210] on rect "button" at bounding box center [11, 210] width 4 height 4
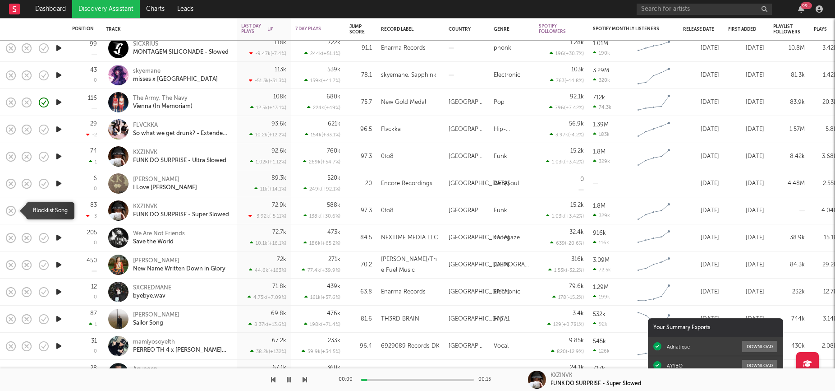
click at [11, 207] on icon "button" at bounding box center [11, 210] width 13 height 13
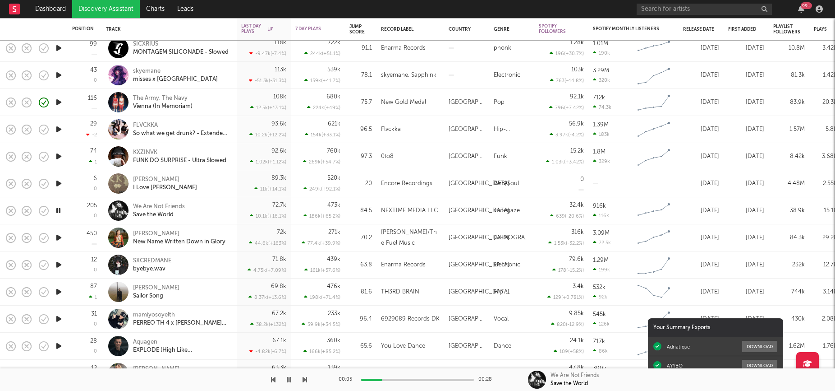
click at [54, 239] on icon "button" at bounding box center [58, 237] width 9 height 11
click at [12, 236] on rect "button" at bounding box center [11, 237] width 4 height 4
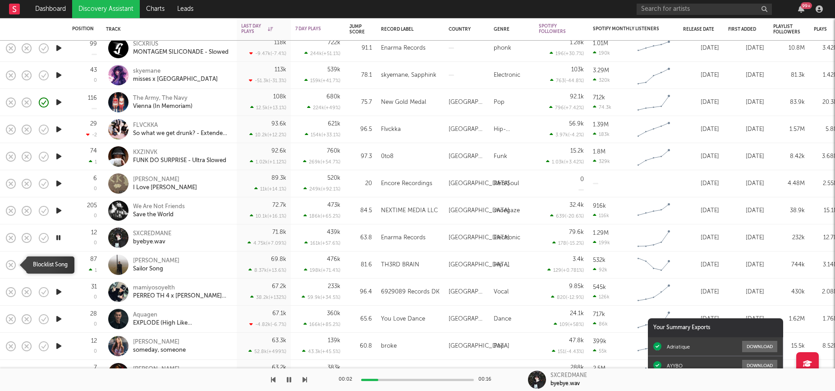
click at [9, 264] on icon "button" at bounding box center [11, 264] width 13 height 13
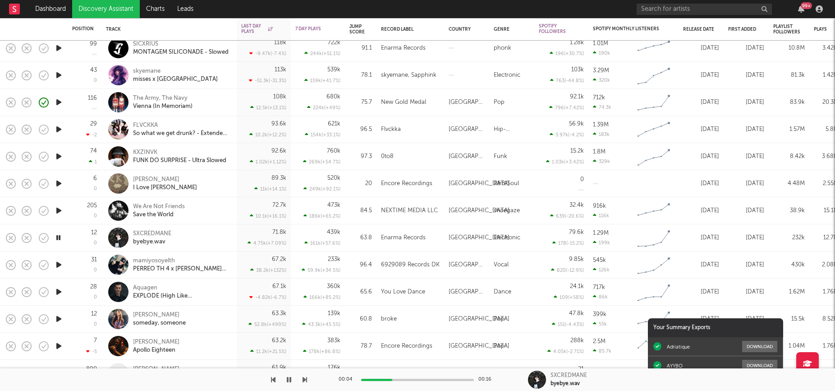
click at [56, 265] on icon "button" at bounding box center [58, 264] width 9 height 11
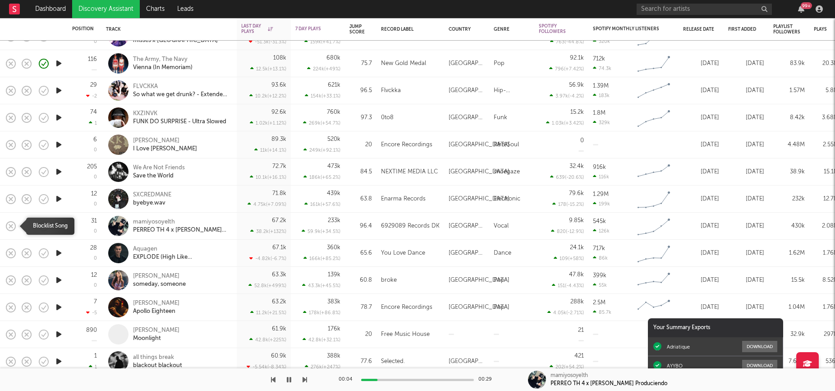
click at [14, 221] on icon "button" at bounding box center [11, 226] width 13 height 13
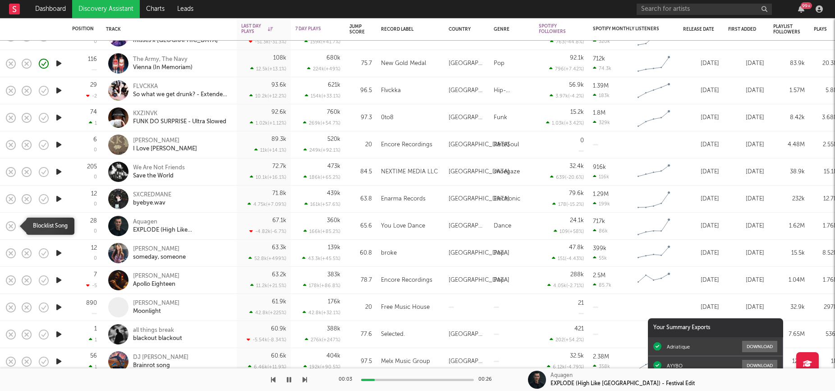
click at [10, 225] on icon "button" at bounding box center [11, 226] width 13 height 13
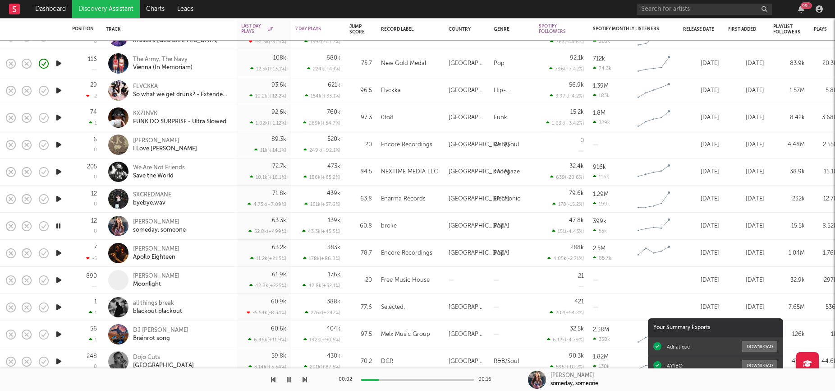
click at [60, 254] on icon "button" at bounding box center [58, 252] width 9 height 11
click at [9, 252] on icon "button" at bounding box center [11, 253] width 13 height 13
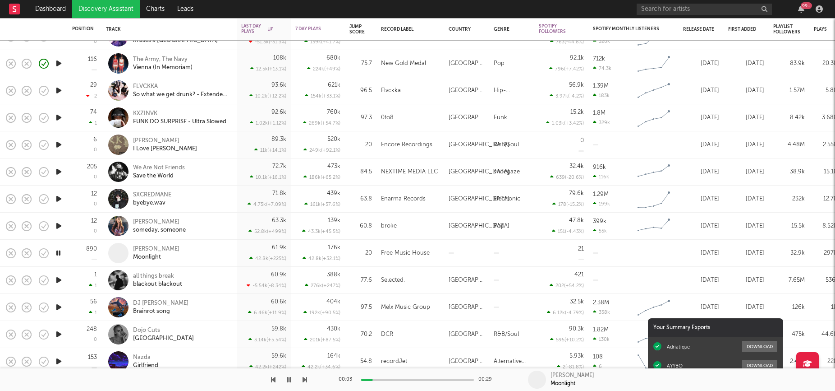
click at [60, 283] on icon "button" at bounding box center [58, 279] width 9 height 11
click at [801, 10] on icon "button" at bounding box center [801, 8] width 6 height 7
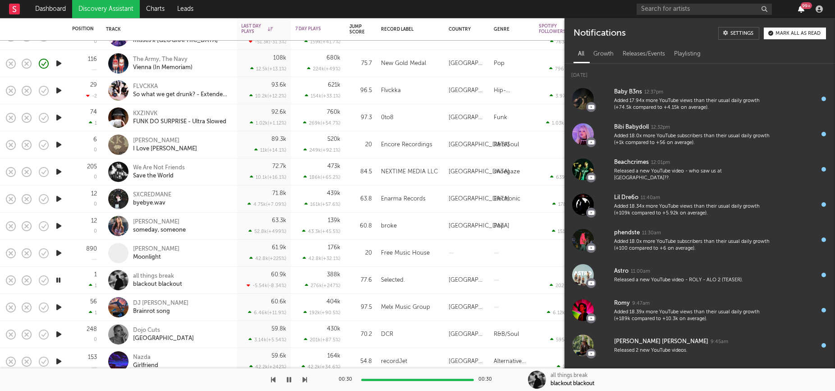
click at [801, 10] on icon "button" at bounding box center [801, 8] width 6 height 7
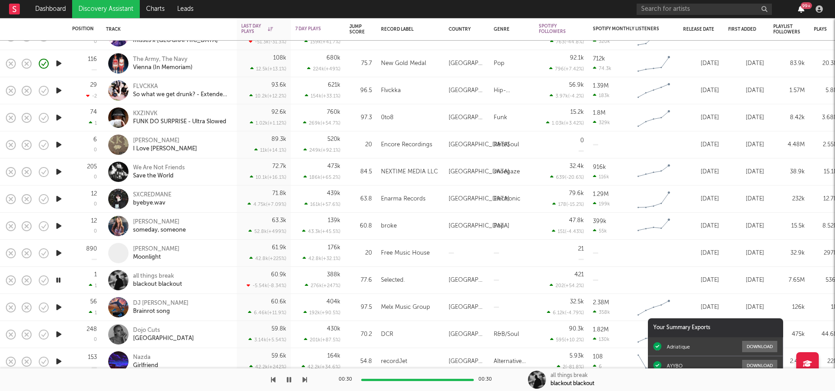
click at [801, 10] on icon "button" at bounding box center [801, 8] width 6 height 7
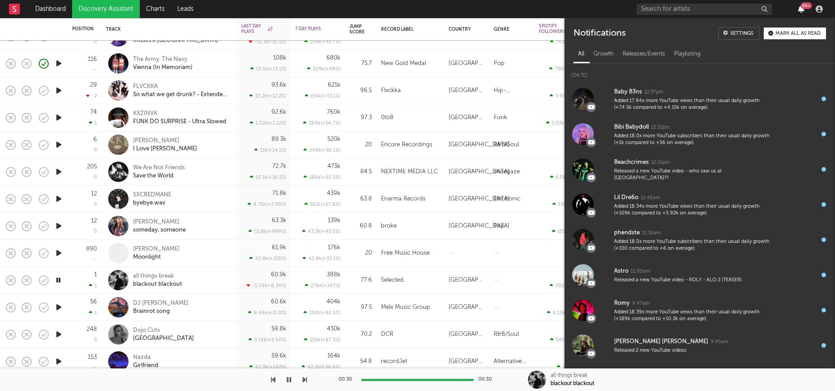
click at [801, 10] on icon "button" at bounding box center [801, 8] width 6 height 7
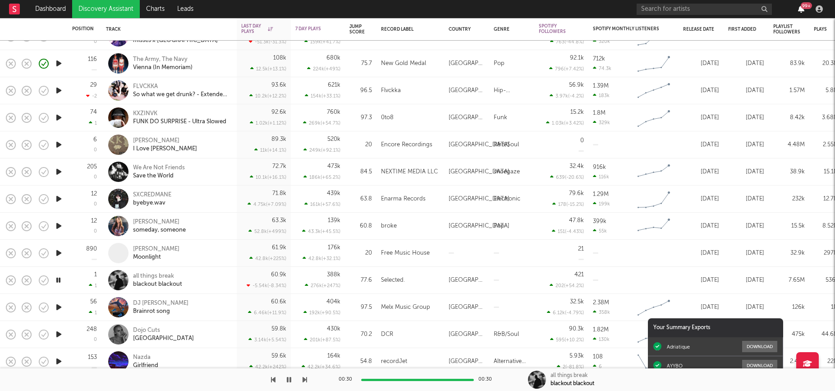
click at [801, 10] on icon "button" at bounding box center [801, 8] width 6 height 7
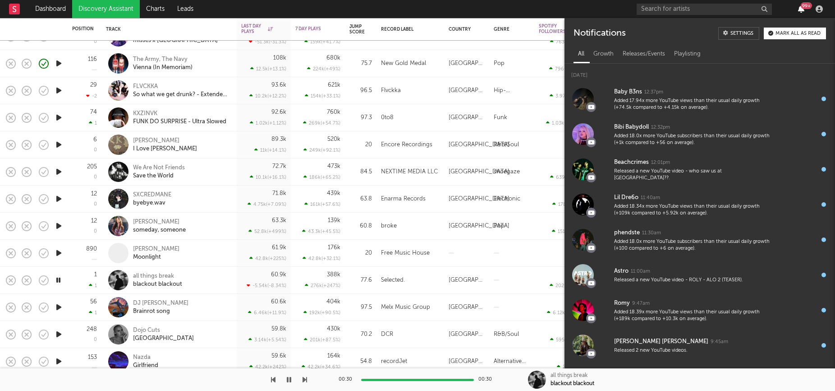
click at [801, 10] on icon "button" at bounding box center [801, 8] width 6 height 7
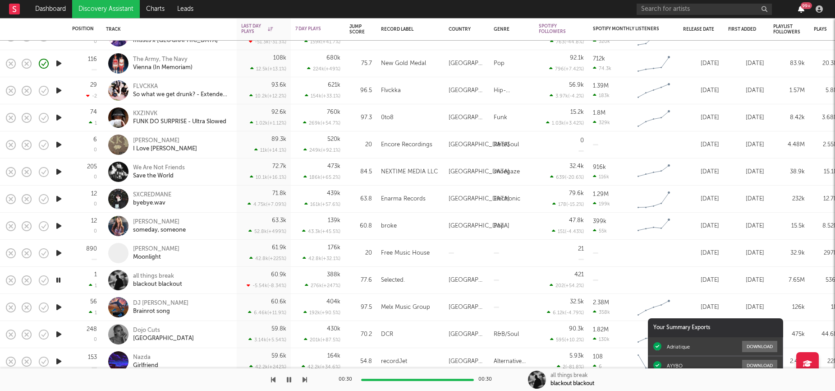
click at [801, 10] on icon "button" at bounding box center [801, 8] width 6 height 7
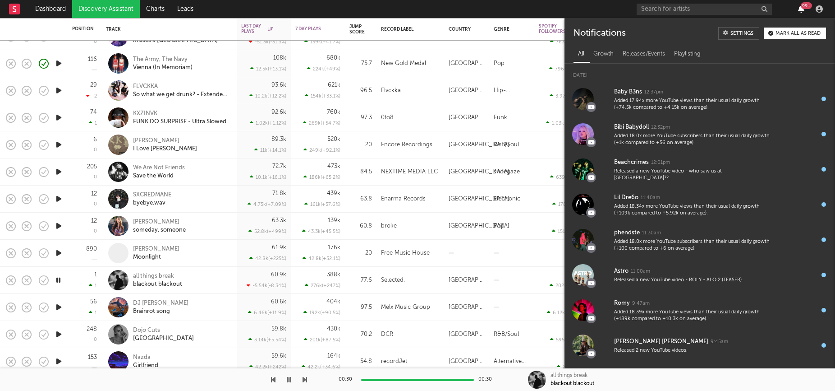
click at [801, 10] on icon "button" at bounding box center [801, 8] width 6 height 7
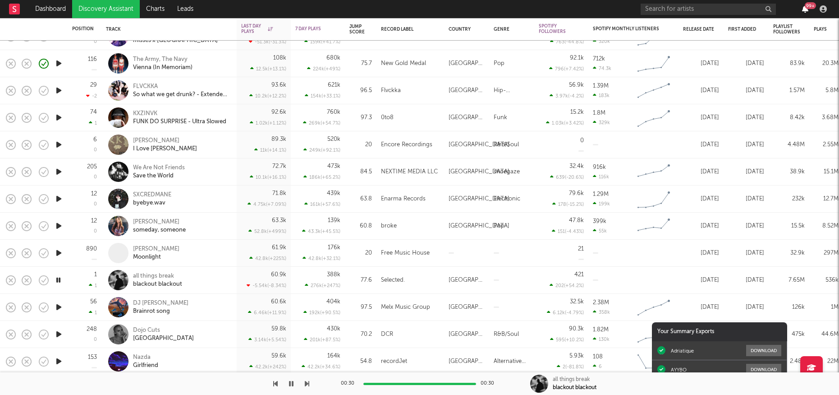
click at [807, 9] on icon "button" at bounding box center [805, 8] width 6 height 7
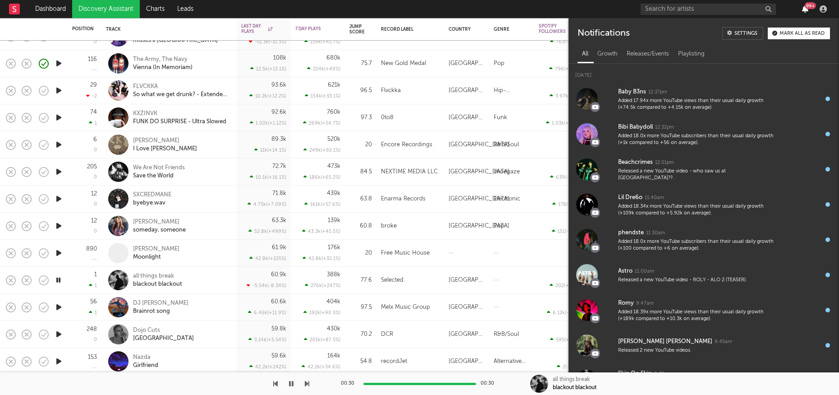
click at [807, 9] on icon "button" at bounding box center [805, 8] width 6 height 7
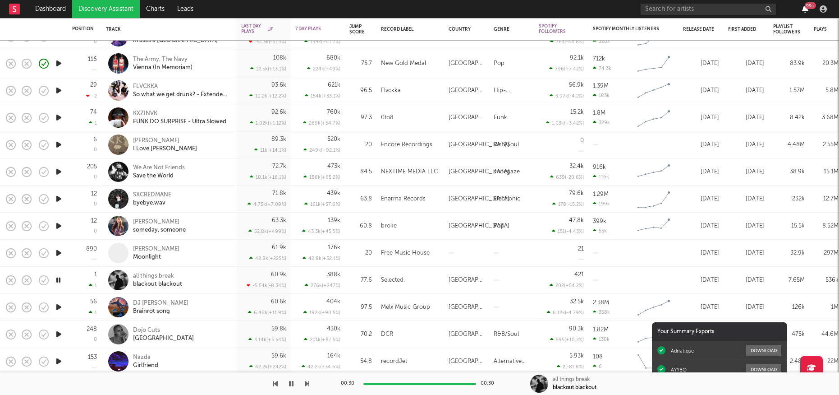
click at [803, 11] on icon "button" at bounding box center [805, 8] width 6 height 7
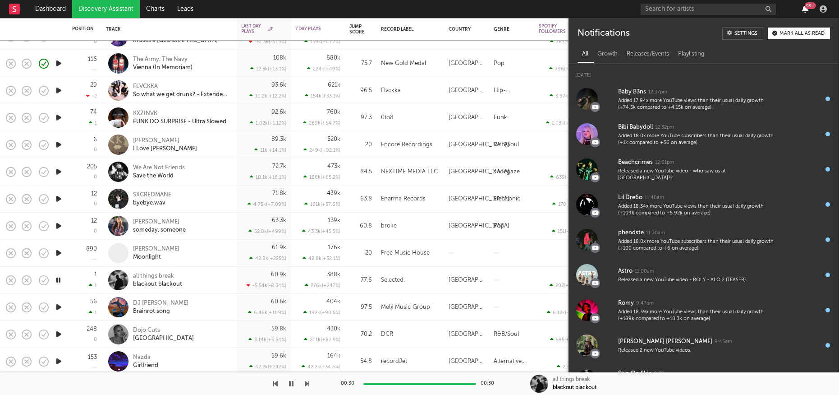
click at [803, 11] on icon "button" at bounding box center [805, 8] width 6 height 7
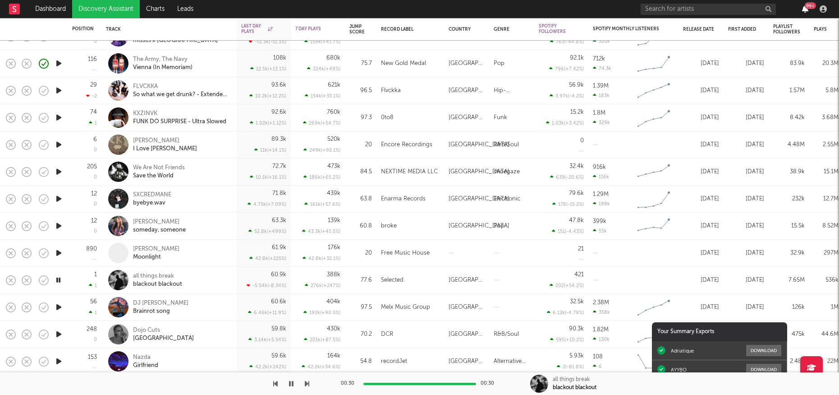
click at [803, 11] on icon "button" at bounding box center [805, 8] width 6 height 7
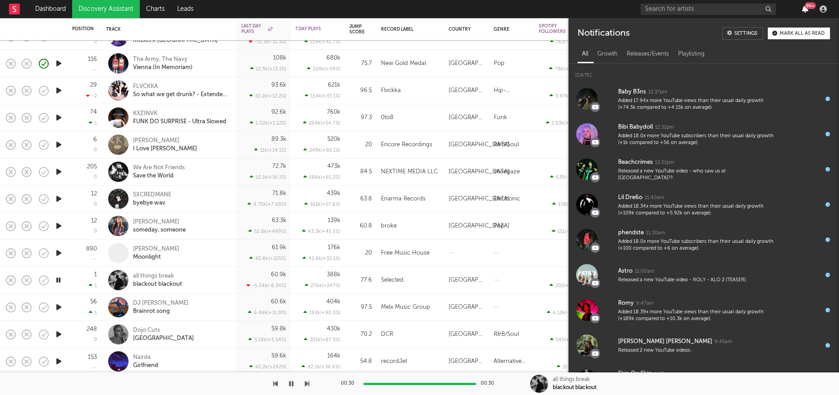
click at [803, 11] on icon "button" at bounding box center [805, 8] width 6 height 7
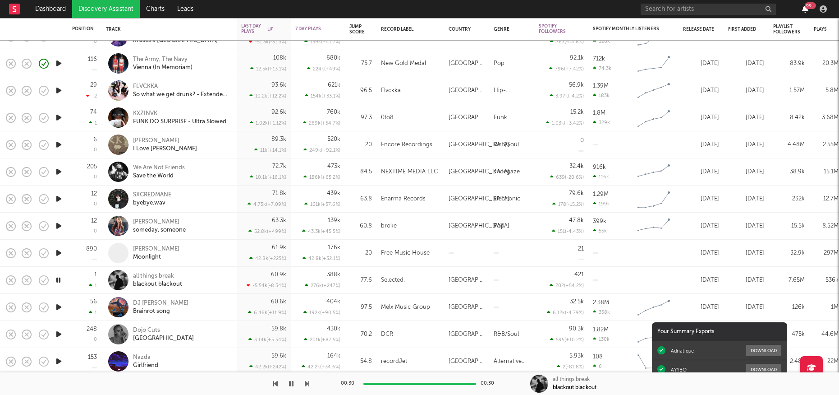
click at [804, 11] on icon "button" at bounding box center [805, 8] width 6 height 7
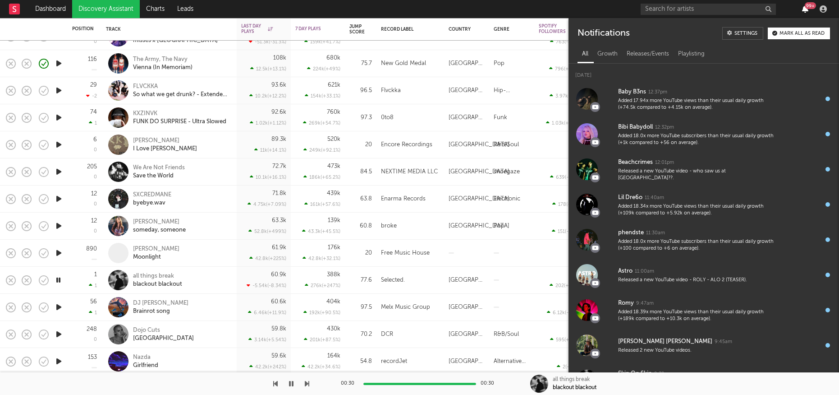
click at [808, 10] on icon "button" at bounding box center [805, 8] width 6 height 7
